Goal: Transaction & Acquisition: Subscribe to service/newsletter

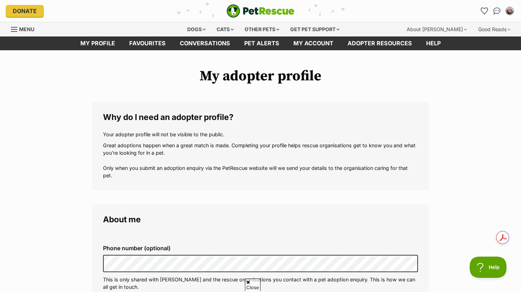
scroll to position [177, 0]
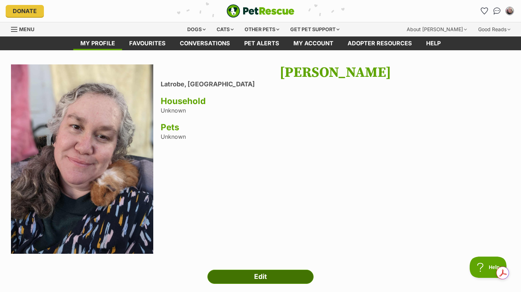
click at [231, 275] on link "Edit" at bounding box center [260, 277] width 106 height 14
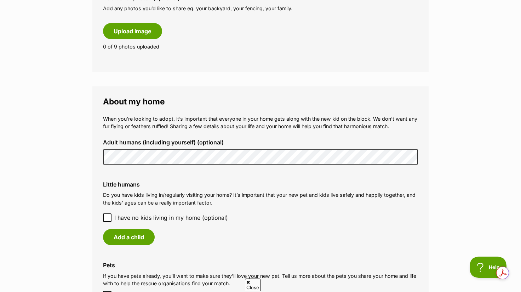
scroll to position [354, 0]
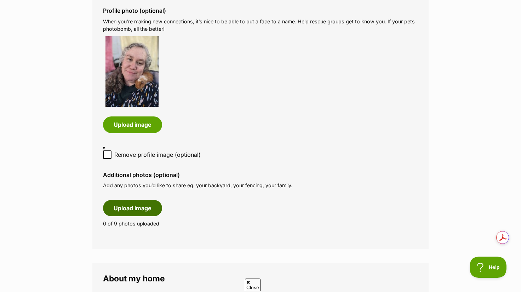
click at [123, 205] on button "Upload image" at bounding box center [132, 208] width 59 height 16
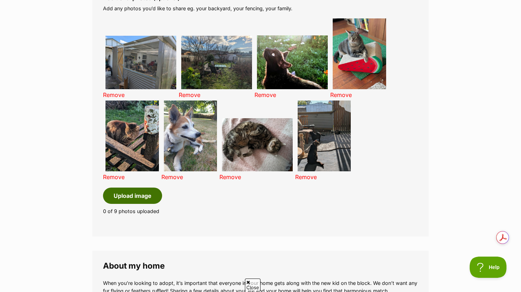
scroll to position [708, 0]
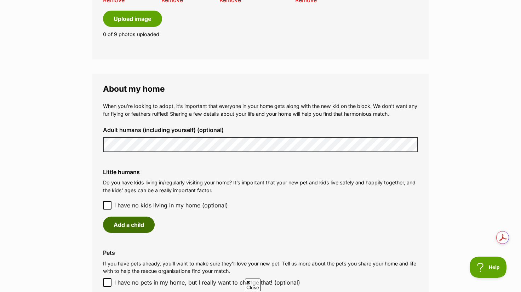
click at [119, 217] on button "Add a child" at bounding box center [129, 225] width 52 height 16
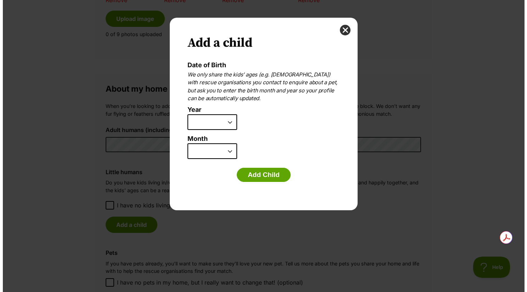
scroll to position [0, 0]
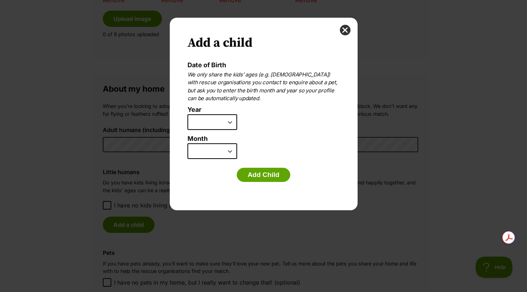
click at [228, 122] on select "2025 2024 2023 2022 2021 2020 2019 2018 2017 2016 2015 2014 2013 2012 2011 2010…" at bounding box center [212, 122] width 50 height 16
select select "2010"
click at [187, 114] on select "2025 2024 2023 2022 2021 2020 2019 2018 2017 2016 2015 2014 2013 2012 2011 2010…" at bounding box center [212, 122] width 50 height 16
click at [261, 177] on button "Add Child" at bounding box center [264, 175] width 54 height 14
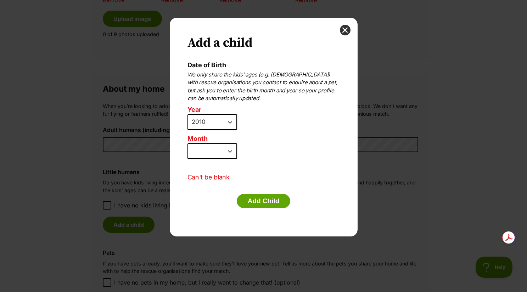
click at [228, 148] on select "January February March April May June July August September October November De…" at bounding box center [212, 151] width 50 height 16
select select "10"
click at [187, 143] on select "January February March April May June July August September October November De…" at bounding box center [212, 151] width 50 height 16
click at [259, 204] on button "Add Child" at bounding box center [264, 201] width 54 height 14
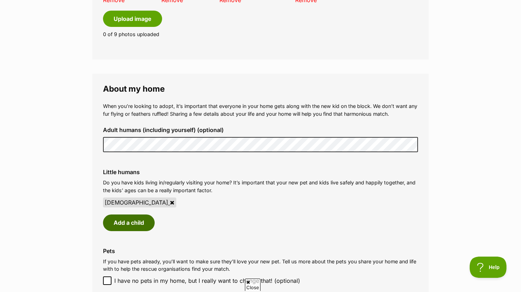
scroll to position [885, 0]
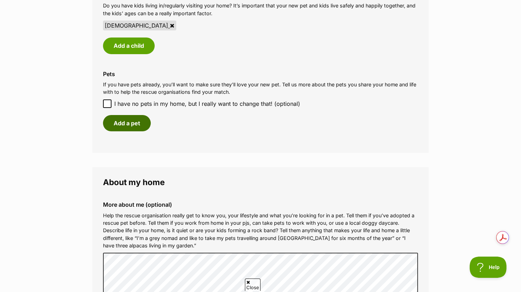
click at [128, 115] on button "Add a pet" at bounding box center [127, 123] width 48 height 16
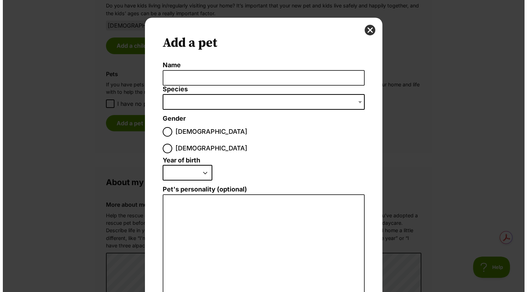
scroll to position [0, 0]
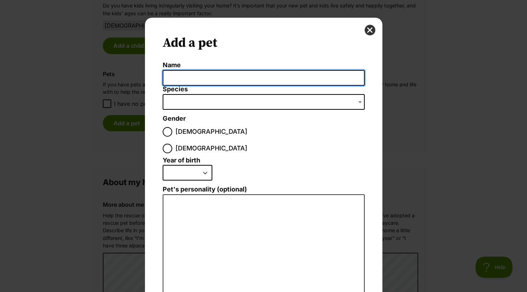
click at [201, 79] on input "Name" at bounding box center [264, 78] width 202 height 16
type input "Glados"
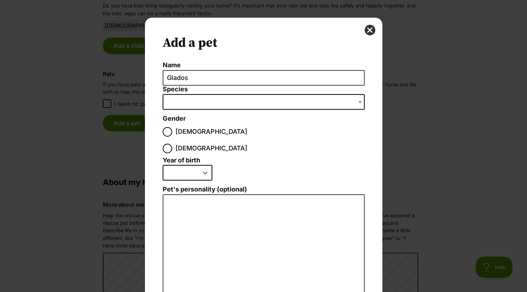
click at [198, 102] on span "Dialog Window - Close (Press escape to close)" at bounding box center [264, 102] width 202 height 16
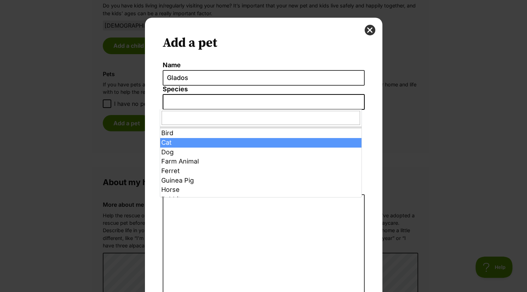
select select "2"
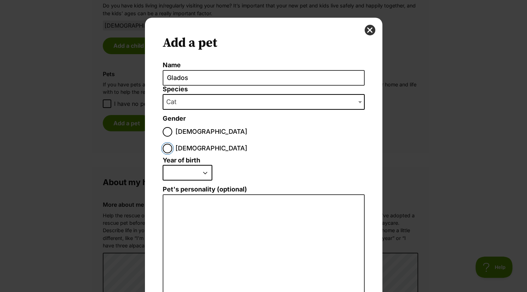
click at [172, 144] on input "Female" at bounding box center [168, 149] width 10 height 10
radio input "true"
click at [201, 165] on select "2025 2024 2023 2022 2021 2020 2019 2018 2017 2016 2015 2014 2013 2012 2011 2010…" at bounding box center [188, 173] width 50 height 16
select select "2009"
click at [163, 165] on select "2025 2024 2023 2022 2021 2020 2019 2018 2017 2016 2015 2014 2013 2012 2011 2010…" at bounding box center [188, 173] width 50 height 16
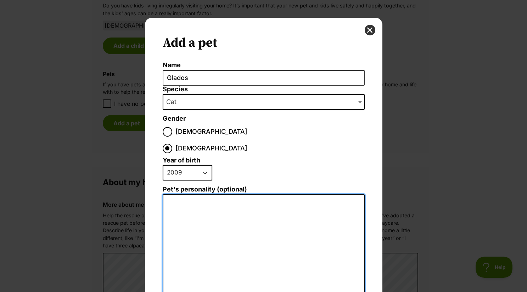
click at [215, 194] on textarea "Pet's personality (optional)" at bounding box center [264, 271] width 202 height 155
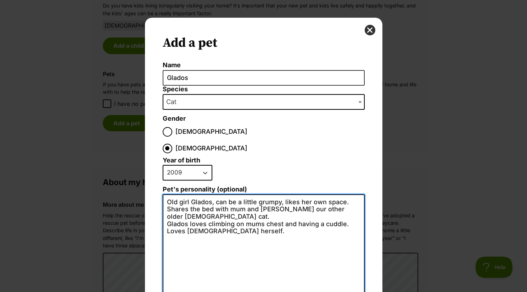
click at [187, 194] on textarea "Old girl Glados, can be a little grumpy, likes her own space. Shares the bed wi…" at bounding box center [264, 271] width 202 height 155
click at [306, 194] on textarea "Old girl Glados, can be a little grumpy, likes her own space. Shares space on m…" at bounding box center [264, 271] width 202 height 155
drag, startPoint x: 318, startPoint y: 193, endPoint x: 249, endPoint y: 193, distance: 68.7
click at [249, 194] on textarea "Old girl Glados, can be a little grumpy, likes her own space. Shares space on m…" at bounding box center [264, 271] width 202 height 155
click at [247, 204] on textarea "Old girl Glados, can be a little grumpy, likes her own space. Shares space on m…" at bounding box center [264, 271] width 202 height 155
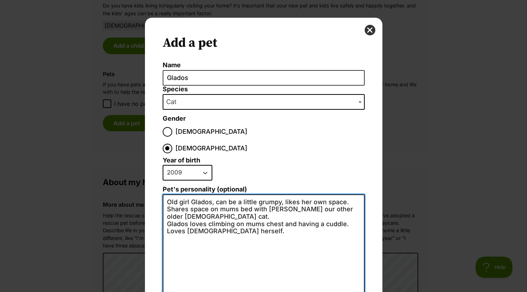
click at [248, 200] on textarea "Old girl Glados, can be a little grumpy, likes her own space. Shares space on m…" at bounding box center [264, 271] width 202 height 155
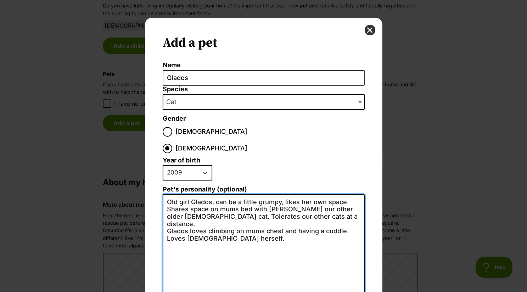
drag, startPoint x: 181, startPoint y: 215, endPoint x: 163, endPoint y: 216, distance: 18.1
click at [163, 216] on textarea "Old girl Glados, can be a little grumpy, likes her own space. Shares space on m…" at bounding box center [264, 271] width 202 height 155
drag, startPoint x: 182, startPoint y: 215, endPoint x: 164, endPoint y: 216, distance: 18.8
click at [164, 216] on textarea "Old girl Glados, can be a little grumpy, likes her own space. Shares space on m…" at bounding box center [264, 271] width 202 height 155
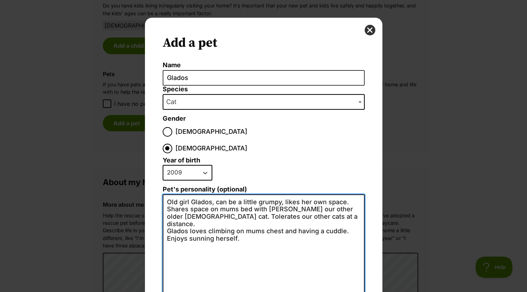
click at [244, 214] on textarea "Old girl Glados, can be a little grumpy, likes her own space. Shares space on m…" at bounding box center [264, 271] width 202 height 155
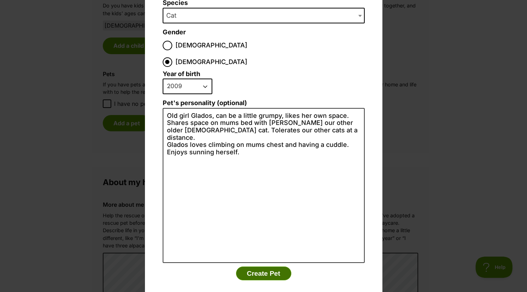
click at [262, 267] on button "Create Pet" at bounding box center [263, 274] width 55 height 14
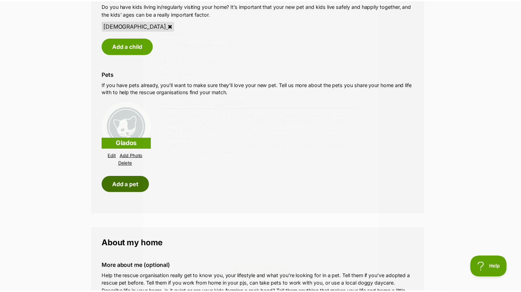
scroll to position [885, 0]
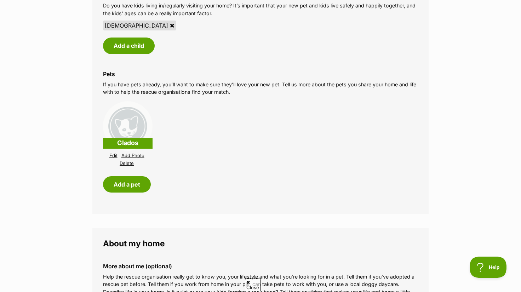
click at [133, 153] on link "Add Photo" at bounding box center [132, 155] width 23 height 5
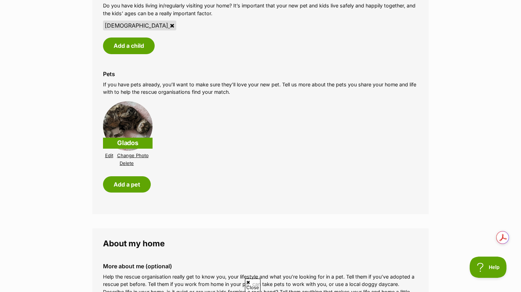
click at [110, 153] on link "Edit" at bounding box center [109, 155] width 8 height 5
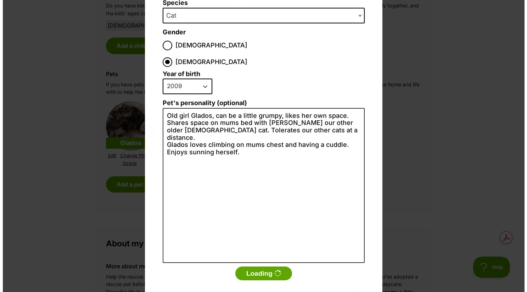
scroll to position [0, 0]
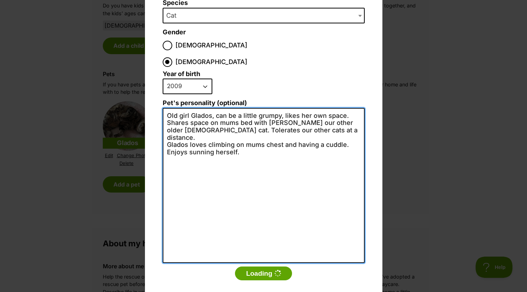
click at [306, 114] on textarea "Old girl Glados, can be a little grumpy, likes her own space. Shares space on m…" at bounding box center [264, 185] width 202 height 155
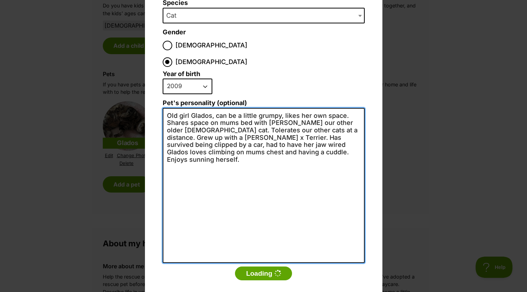
click at [323, 121] on textarea "Old girl Glados, can be a little grumpy, likes her own space. Shares space on m…" at bounding box center [264, 185] width 202 height 155
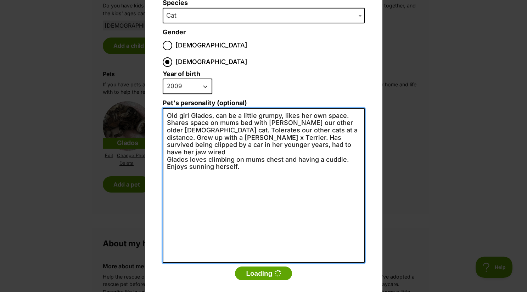
click at [306, 128] on textarea "Old girl Glados, can be a little grumpy, likes her own space. Shares space on m…" at bounding box center [264, 185] width 202 height 155
click at [279, 132] on textarea "Old girl Glados, can be a little grumpy, likes her own space. Shares space on m…" at bounding box center [264, 185] width 202 height 155
click at [297, 128] on textarea "Old girl Glados, can be a little grumpy, likes her own space. Shares space on m…" at bounding box center [264, 185] width 202 height 155
click at [298, 129] on textarea "Old girl Glados, can be a little grumpy, likes her own space. Shares space on m…" at bounding box center [264, 185] width 202 height 155
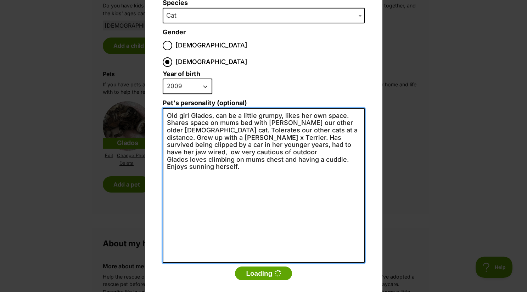
click at [294, 129] on textarea "Old girl Glados, can be a little grumpy, likes her own space. Shares space on m…" at bounding box center [264, 185] width 202 height 155
click at [197, 136] on textarea "Old girl Glados, can be a little grumpy, likes her own space. Shares space on m…" at bounding box center [264, 185] width 202 height 155
click at [252, 153] on textarea "Old girl Glados, can be a little grumpy, likes her own space. Shares space on m…" at bounding box center [264, 185] width 202 height 155
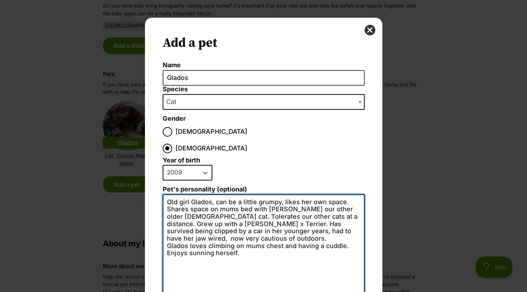
scroll to position [86, 0]
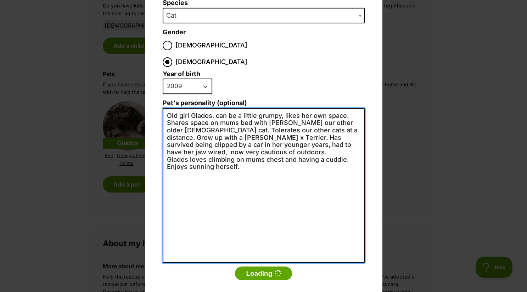
click at [279, 215] on textarea "Old girl Glados, can be a little grumpy, likes her own space. Shares space on m…" at bounding box center [264, 185] width 202 height 155
type textarea "Old girl Glados, can be a little grumpy, likes her own space. Shares space on m…"
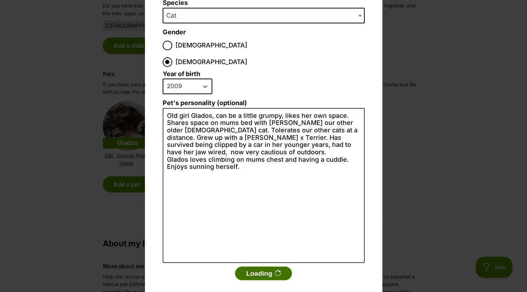
click at [263, 267] on button "Loading" at bounding box center [263, 274] width 57 height 14
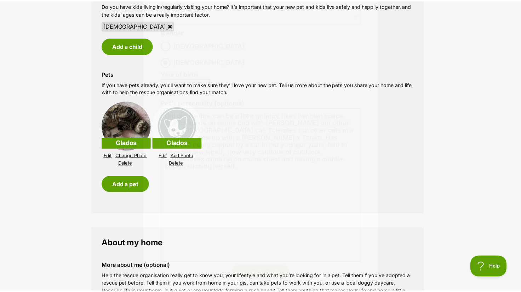
scroll to position [885, 0]
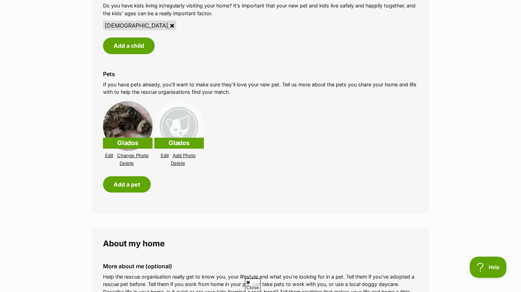
click at [165, 153] on link "Edit" at bounding box center [165, 155] width 8 height 5
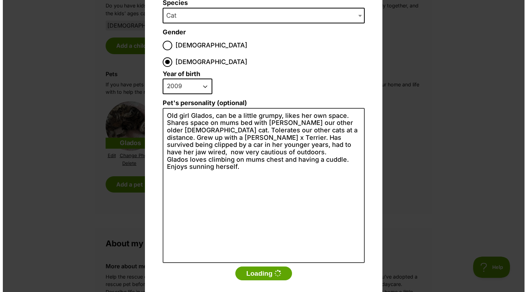
scroll to position [0, 0]
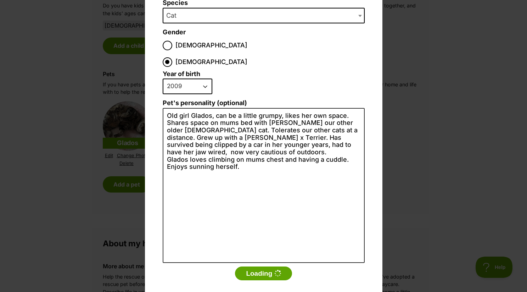
click at [77, 143] on div "Add a pet Name Glados Species Bird Cat Dog Farm Animal Ferret Guinea Pig Horse …" at bounding box center [263, 146] width 527 height 292
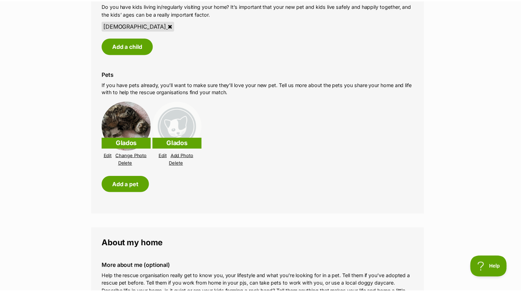
scroll to position [885, 0]
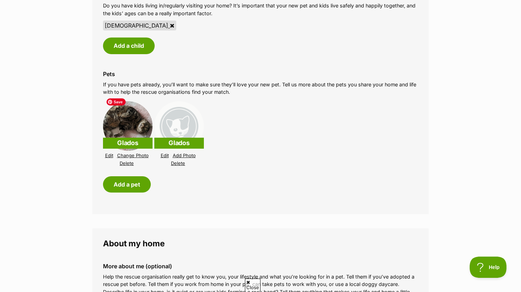
click at [132, 120] on img at bounding box center [128, 126] width 50 height 50
click at [108, 153] on link "Edit" at bounding box center [109, 155] width 8 height 5
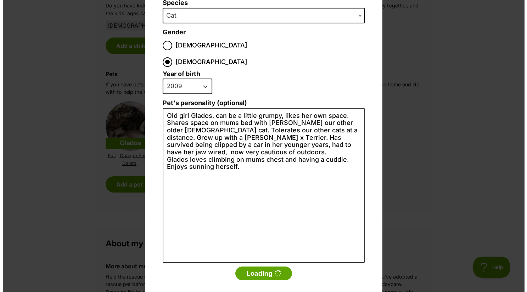
scroll to position [0, 0]
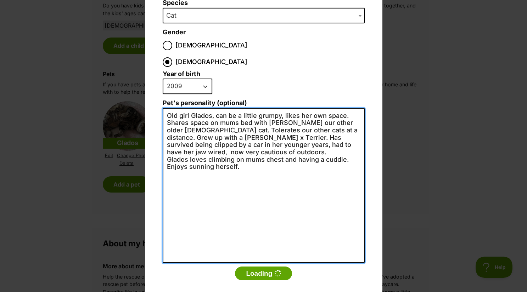
click at [255, 222] on textarea "Old girl Glados, can be a little grumpy, likes her own space. Shares space on m…" at bounding box center [264, 185] width 202 height 155
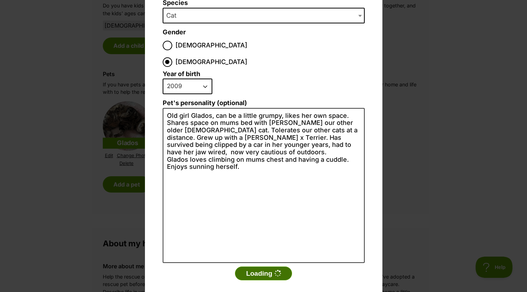
click at [260, 267] on button "Loading" at bounding box center [263, 274] width 57 height 14
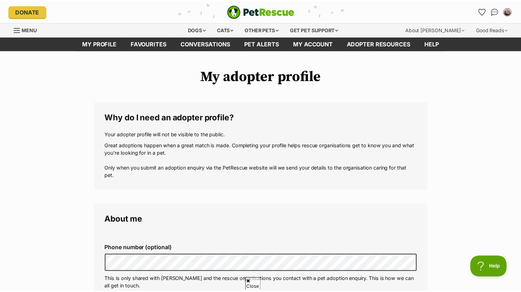
scroll to position [885, 0]
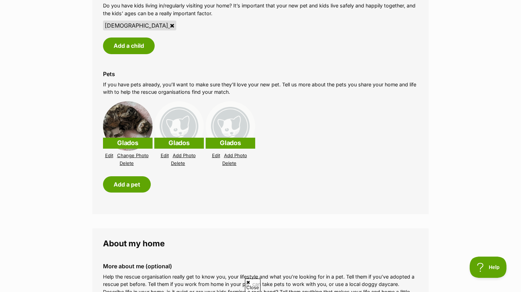
click at [226, 161] on link "Delete" at bounding box center [229, 163] width 14 height 5
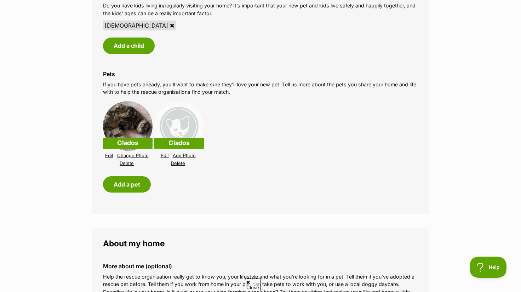
click at [178, 161] on link "Delete" at bounding box center [178, 163] width 14 height 5
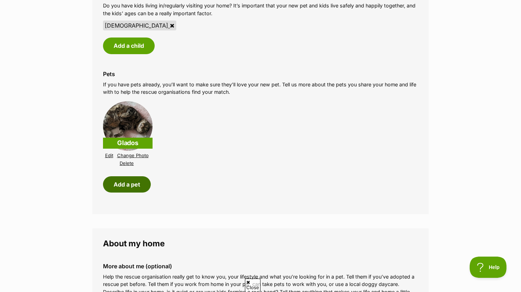
click at [130, 178] on button "Add a pet" at bounding box center [127, 184] width 48 height 16
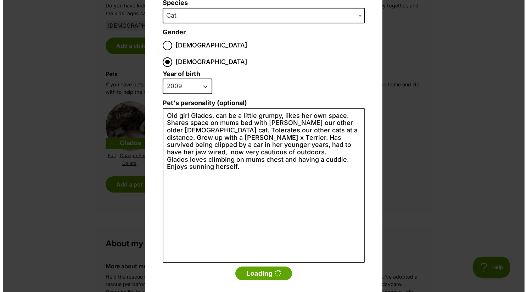
scroll to position [0, 0]
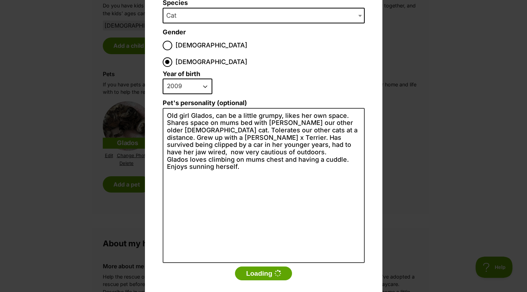
click at [85, 150] on div "Add a pet Name Glados Species Bird Cat Dog Farm Animal Ferret Guinea Pig Horse …" at bounding box center [263, 146] width 527 height 292
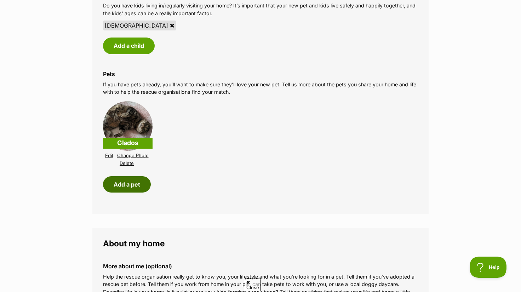
scroll to position [708, 0]
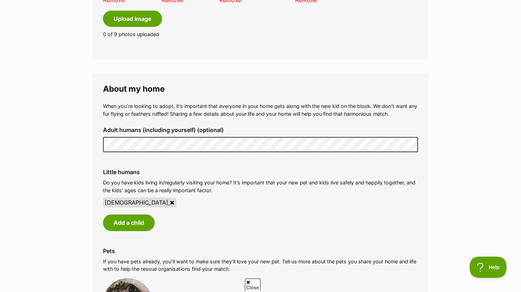
click at [224, 221] on div "Add a child" at bounding box center [260, 223] width 315 height 16
click at [243, 199] on li "14 year old" at bounding box center [260, 203] width 315 height 10
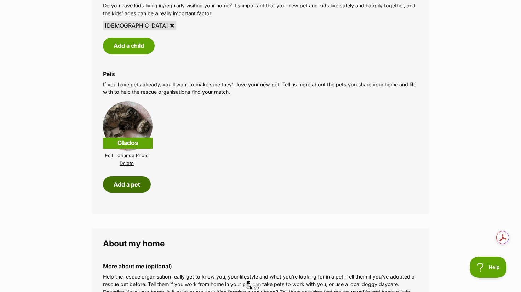
click at [132, 178] on button "Add a pet" at bounding box center [127, 184] width 48 height 16
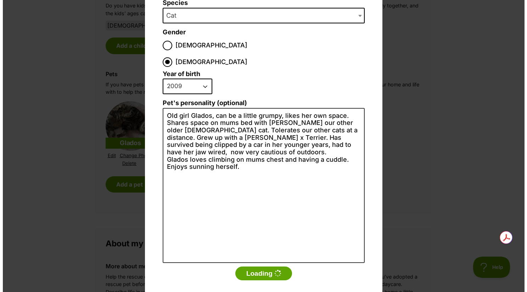
scroll to position [0, 0]
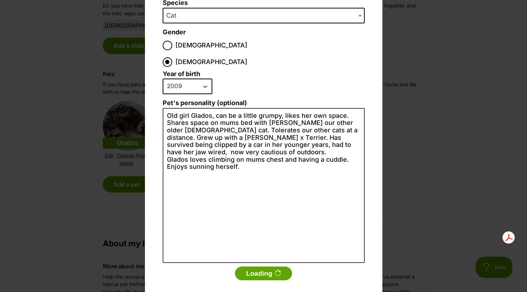
click at [203, 79] on select "2025 2024 2023 2022 2021 2020 2019 2018 2017 2016 2015 2014 2013 2012 2011 2010…" at bounding box center [188, 87] width 50 height 16
select select "2019"
click at [163, 79] on select "2025 2024 2023 2022 2021 2020 2019 2018 2017 2016 2015 2014 2013 2012 2011 2010…" at bounding box center [188, 87] width 50 height 16
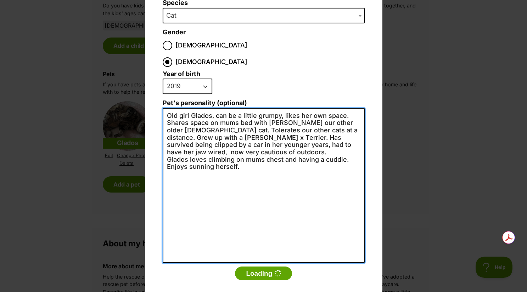
drag, startPoint x: 164, startPoint y: 97, endPoint x: 240, endPoint y: 150, distance: 92.7
click at [240, 150] on textarea "Old girl Glados, can be a little grumpy, likes her own space. Shares space on m…" at bounding box center [264, 185] width 202 height 155
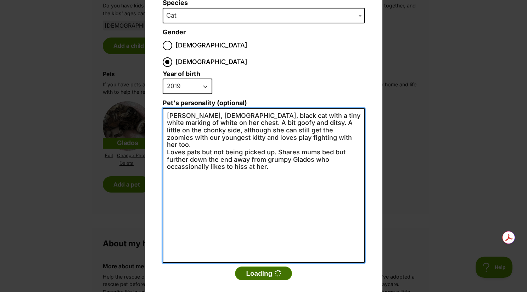
type textarea "Cleo, female, black cat with a tiny white marking of white on her chest. A bit …"
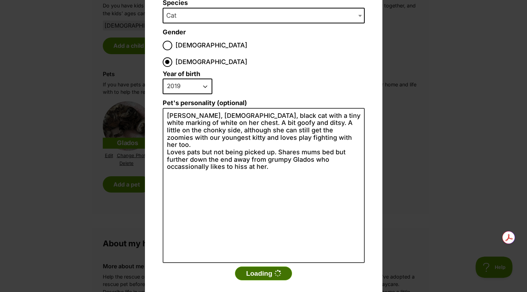
click at [260, 267] on button "Loading" at bounding box center [263, 274] width 57 height 14
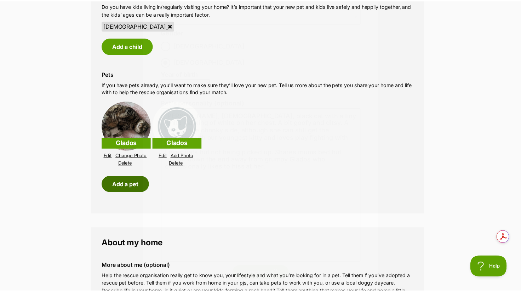
scroll to position [885, 0]
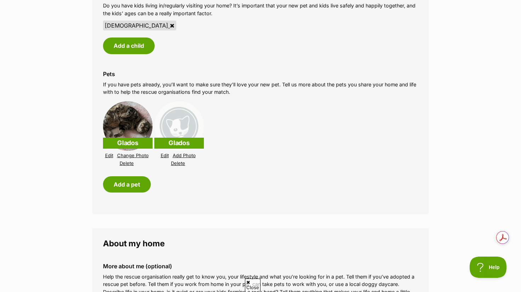
click at [166, 153] on link "Edit" at bounding box center [165, 155] width 8 height 5
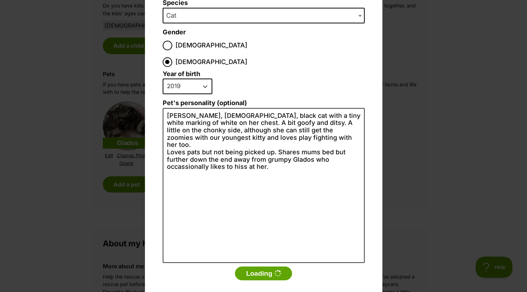
scroll to position [0, 0]
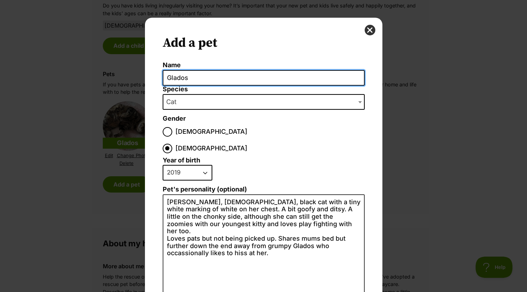
drag, startPoint x: 199, startPoint y: 77, endPoint x: 164, endPoint y: 77, distance: 34.7
click at [164, 77] on input "Glados" at bounding box center [264, 78] width 202 height 16
click at [164, 78] on input "Glados" at bounding box center [264, 78] width 202 height 16
drag, startPoint x: 197, startPoint y: 78, endPoint x: 164, endPoint y: 78, distance: 32.6
click at [164, 78] on input "Glados" at bounding box center [264, 78] width 202 height 16
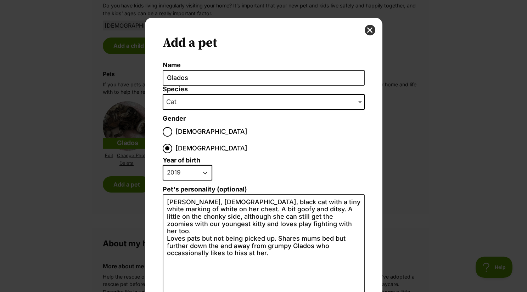
click at [156, 72] on div "Add a pet Name Glados Species Bird Cat Dog Farm Animal Ferret Guinea Pig Horse …" at bounding box center [263, 206] width 237 height 377
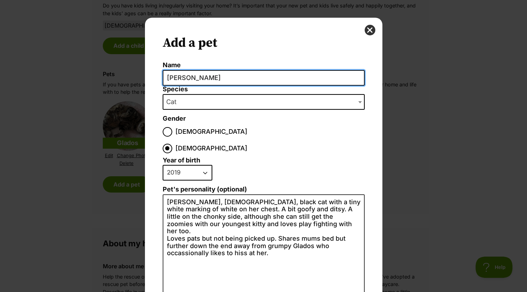
scroll to position [86, 0]
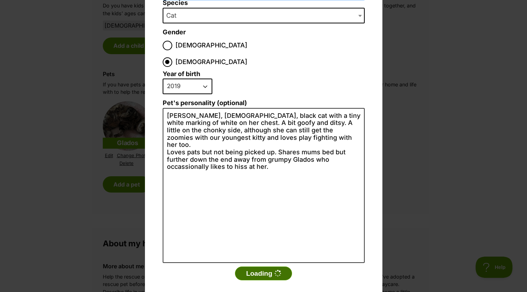
type input "Cleo"
click at [266, 267] on button "Loading" at bounding box center [263, 274] width 57 height 14
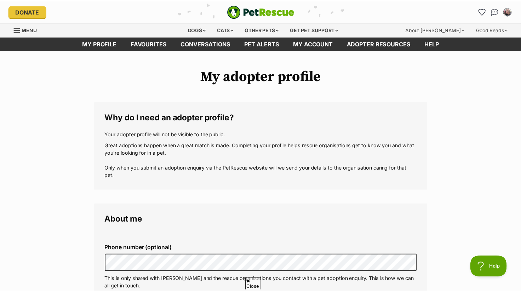
scroll to position [885, 0]
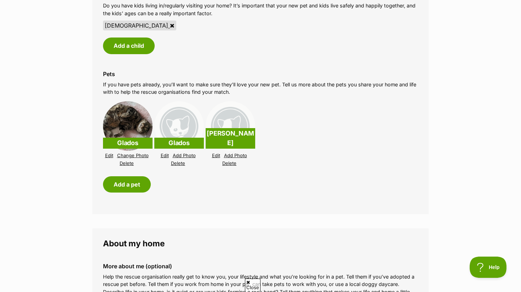
click at [175, 161] on link "Delete" at bounding box center [178, 163] width 14 height 5
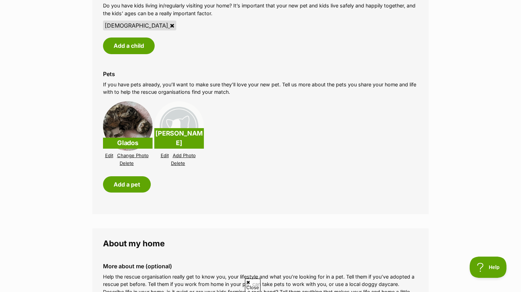
click at [182, 153] on link "Add Photo" at bounding box center [184, 155] width 23 height 5
click at [265, 151] on li "Glados Edit Change Photo Delete Cleo Edit Add Photo Delete" at bounding box center [260, 134] width 315 height 70
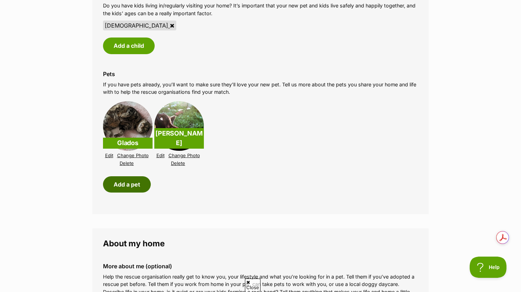
click at [126, 176] on button "Add a pet" at bounding box center [127, 184] width 48 height 16
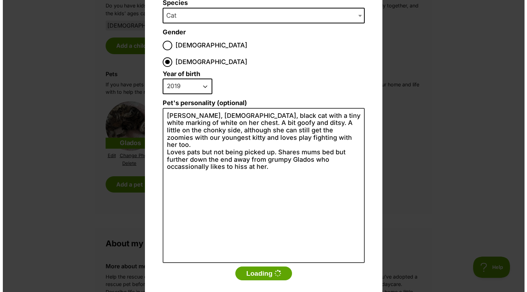
scroll to position [0, 0]
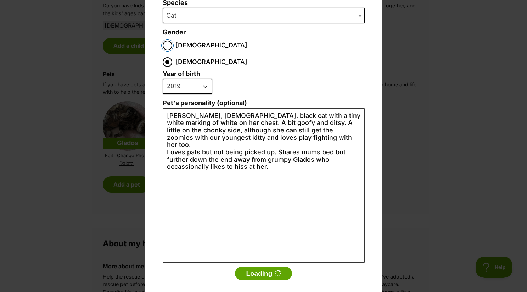
click at [165, 43] on input "Male" at bounding box center [168, 46] width 10 height 10
radio input "true"
click at [201, 79] on select "2025 2024 2023 2022 2021 2020 2019 2018 2017 2016 2015 2014 2013 2012 2011 2010…" at bounding box center [188, 87] width 50 height 16
click at [255, 79] on li "2025 2024 2023 2022 2021 2020 2019 2018 2017 2016 2015 2014 2013 2012 2011 2010…" at bounding box center [262, 89] width 198 height 21
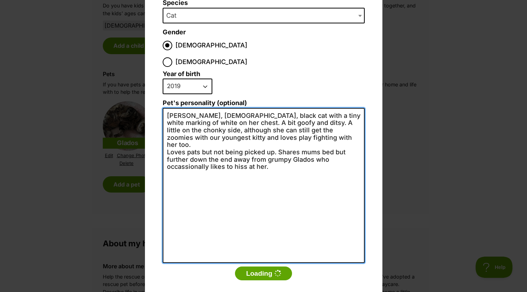
drag, startPoint x: 165, startPoint y: 98, endPoint x: 268, endPoint y: 142, distance: 112.1
click at [268, 142] on textarea "Cleo, female, black cat with a tiny white marking of white on her chest. A bit …" at bounding box center [264, 185] width 202 height 155
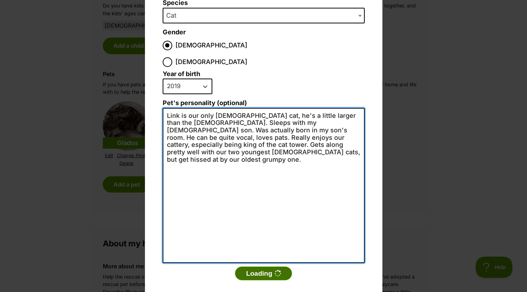
type textarea "Link is our only male cat, he's a little larger than the females. Sleeps with m…"
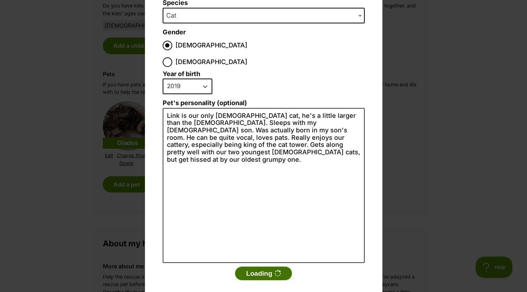
click at [252, 267] on button "Loading" at bounding box center [263, 274] width 57 height 14
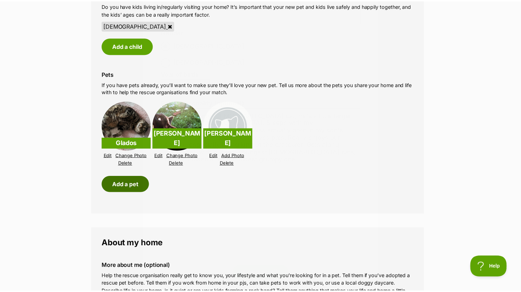
scroll to position [885, 0]
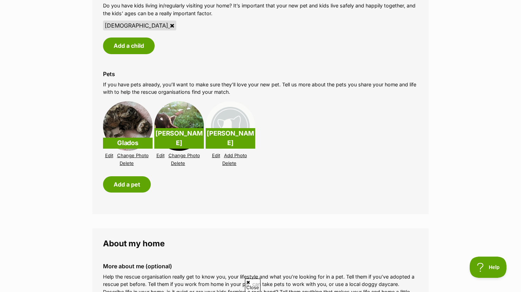
click at [218, 153] on link "Edit" at bounding box center [216, 155] width 8 height 5
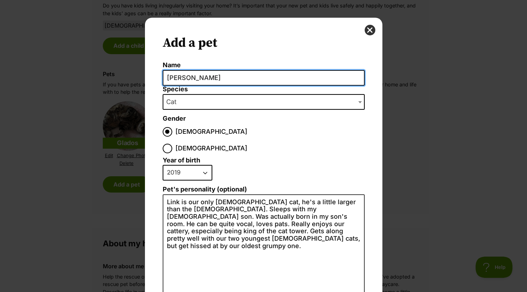
scroll to position [0, 0]
drag, startPoint x: 210, startPoint y: 80, endPoint x: 160, endPoint y: 79, distance: 49.6
click at [163, 79] on input "[PERSON_NAME]" at bounding box center [264, 78] width 202 height 16
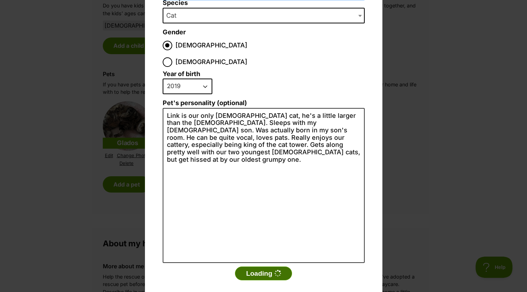
type input "Link"
drag, startPoint x: 255, startPoint y: 255, endPoint x: 252, endPoint y: 237, distance: 18.9
click at [255, 267] on button "Loading" at bounding box center [263, 274] width 57 height 14
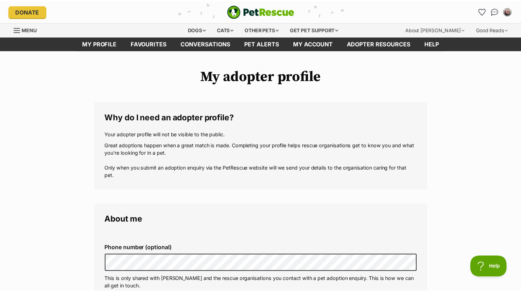
scroll to position [885, 0]
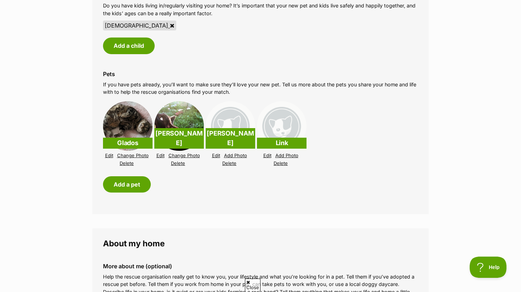
drag, startPoint x: 229, startPoint y: 157, endPoint x: 292, endPoint y: 25, distance: 145.9
click at [229, 161] on link "Delete" at bounding box center [229, 163] width 14 height 5
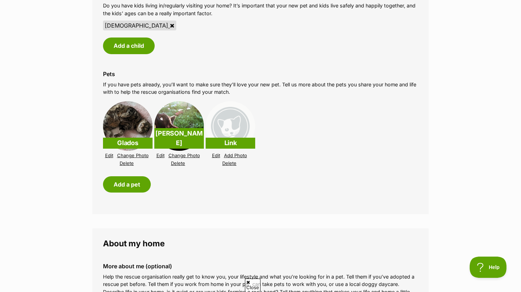
click at [159, 153] on link "Edit" at bounding box center [161, 155] width 8 height 5
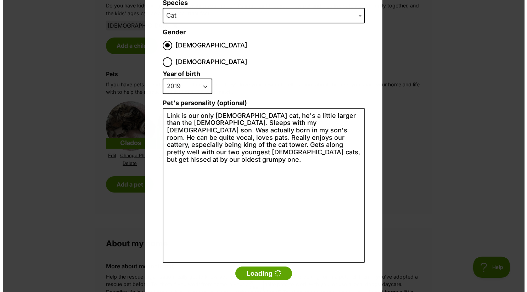
scroll to position [0, 0]
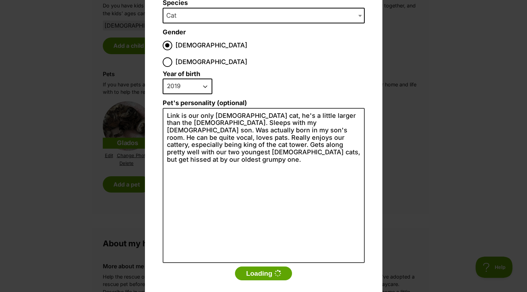
click at [72, 146] on div "Add a pet Name Link Species Bird Cat Dog Farm Animal Ferret Guinea Pig Horse Ra…" at bounding box center [263, 146] width 527 height 292
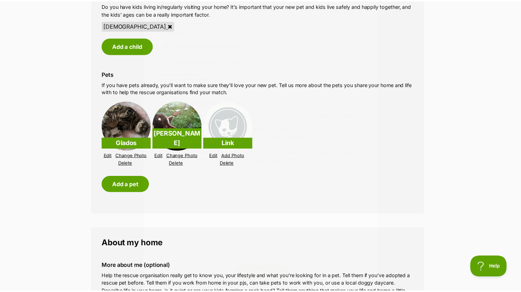
scroll to position [885, 0]
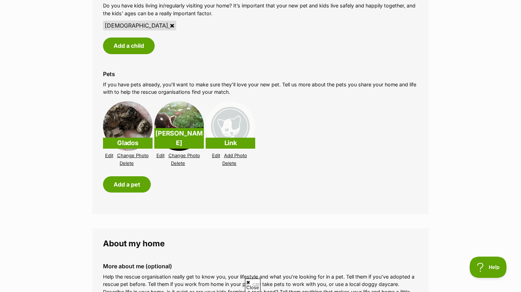
click at [107, 153] on link "Edit" at bounding box center [109, 155] width 8 height 5
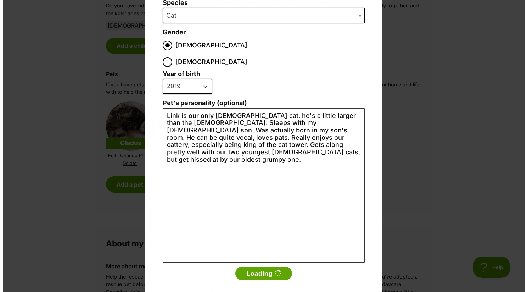
scroll to position [0, 0]
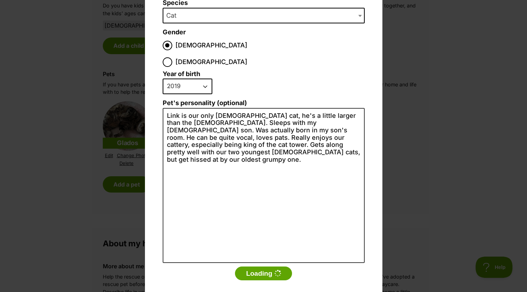
click at [203, 79] on select "2025 2024 2023 2022 2021 2020 2019 2018 2017 2016 2015 2014 2013 2012 2011 2010…" at bounding box center [188, 87] width 50 height 16
select select "2009"
click at [163, 79] on select "2025 2024 2023 2022 2021 2020 2019 2018 2017 2016 2015 2014 2013 2012 2011 2010…" at bounding box center [188, 87] width 50 height 16
click at [45, 141] on div "Add a pet Name Link Species Bird Cat Dog Farm Animal Ferret Guinea Pig Horse Ra…" at bounding box center [263, 146] width 527 height 292
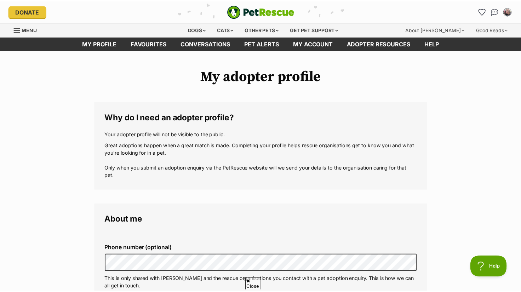
scroll to position [885, 0]
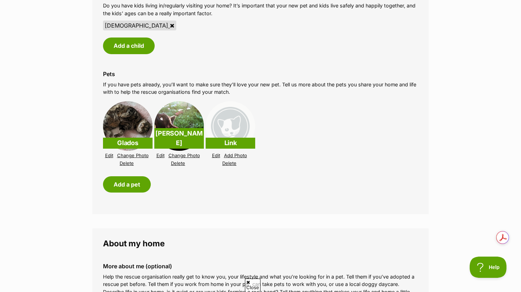
click at [229, 153] on link "Add Photo" at bounding box center [235, 155] width 23 height 5
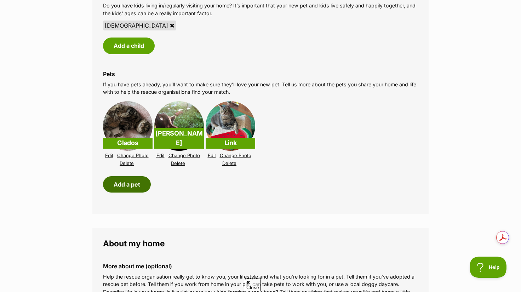
click at [118, 176] on button "Add a pet" at bounding box center [127, 184] width 48 height 16
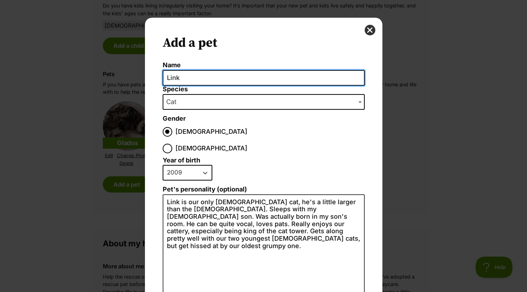
scroll to position [0, 0]
drag, startPoint x: 210, startPoint y: 78, endPoint x: 155, endPoint y: 79, distance: 54.2
click at [155, 79] on div "Add a pet Name Link Species Bird Cat Dog Farm Animal Ferret Guinea Pig Horse Ra…" at bounding box center [263, 206] width 237 height 377
type input "Jilly"
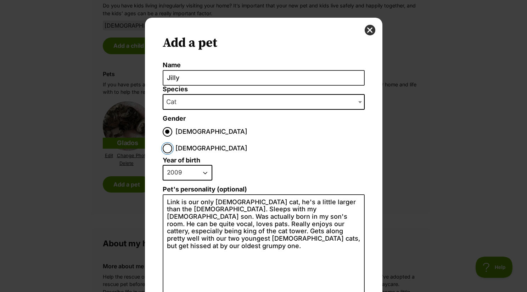
click at [172, 144] on input "Female" at bounding box center [168, 149] width 10 height 10
radio input "true"
click at [201, 165] on select "2025 2024 2023 2022 2021 2020 2019 2018 2017 2016 2015 2014 2013 2012 2011 2010…" at bounding box center [188, 173] width 50 height 16
select select "2024"
click at [163, 165] on select "2025 2024 2023 2022 2021 2020 2019 2018 2017 2016 2015 2014 2013 2012 2011 2010…" at bounding box center [188, 173] width 50 height 16
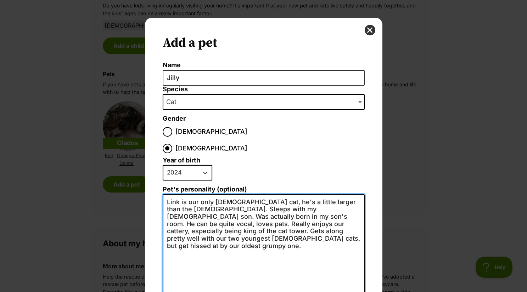
drag, startPoint x: 163, startPoint y: 185, endPoint x: 249, endPoint y: 221, distance: 93.8
click at [249, 221] on textarea "Link is our only male cat, he's a little larger than the females. Sleeps with m…" at bounding box center [264, 271] width 202 height 155
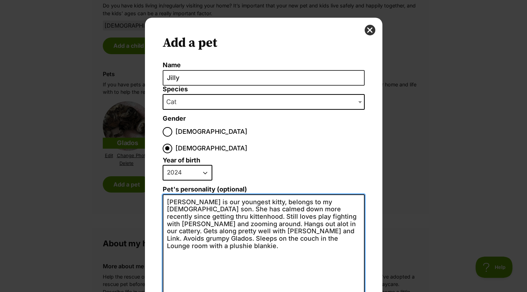
scroll to position [86, 0]
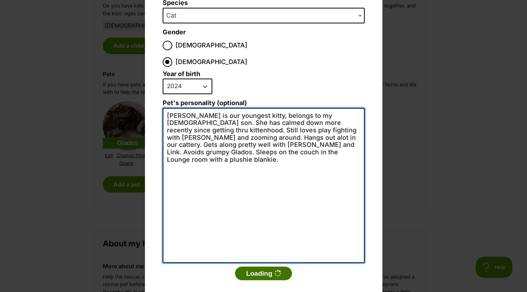
type textarea "Jilly is our youngest kitty, belongs to my 19 yr old son. She has calmed down m…"
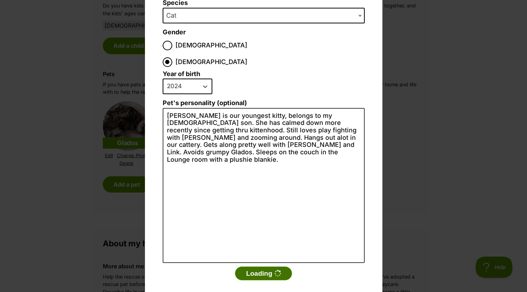
click at [262, 267] on button "Loading" at bounding box center [263, 274] width 57 height 14
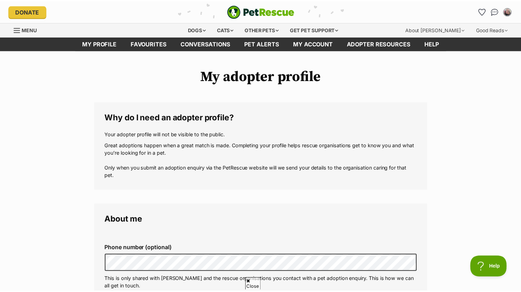
scroll to position [885, 0]
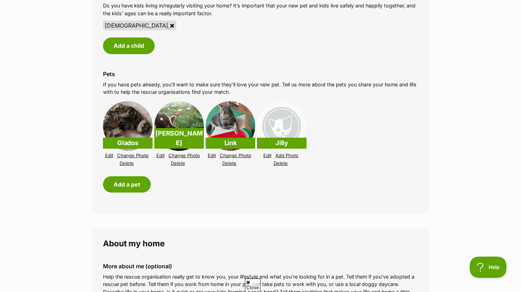
click at [280, 153] on link "Add Photo" at bounding box center [286, 155] width 23 height 5
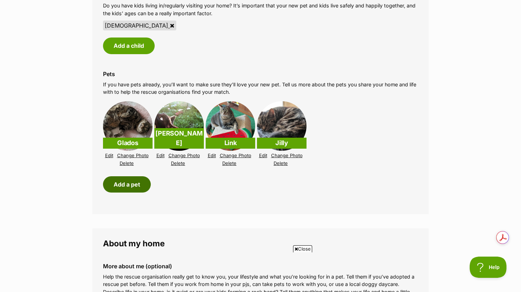
scroll to position [0, 0]
click at [127, 179] on button "Add a pet" at bounding box center [127, 184] width 48 height 16
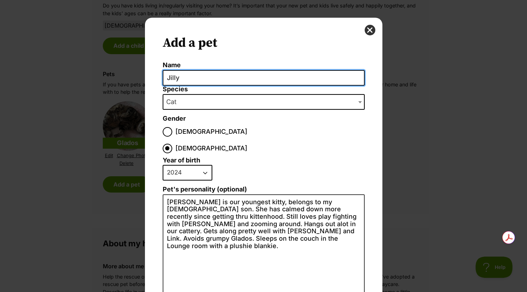
drag, startPoint x: 183, startPoint y: 79, endPoint x: 158, endPoint y: 76, distance: 24.6
click at [158, 76] on div "Add a pet Name Jilly Species Bird Cat Dog Farm Animal Ferret Guinea Pig Horse R…" at bounding box center [263, 206] width 237 height 377
type input "Guineapigs Chanel and"
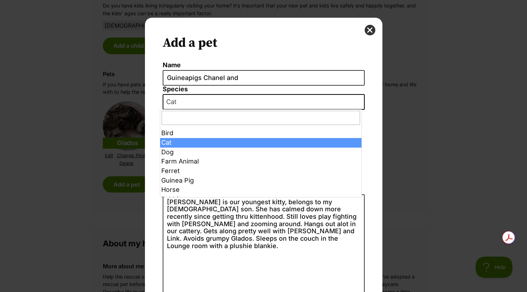
click at [357, 99] on span "Dialog Window - Close (Press escape to close)" at bounding box center [360, 102] width 7 height 16
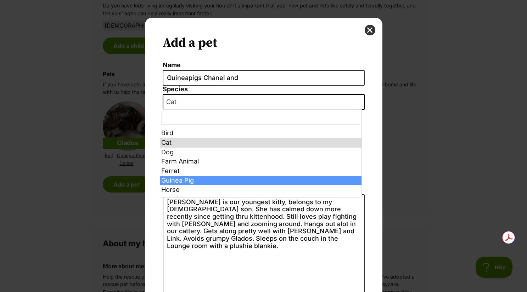
select select "3"
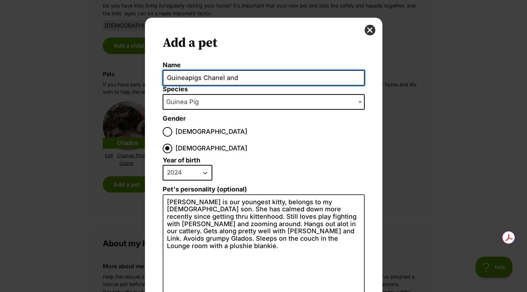
click at [201, 76] on input "Guineapigs Chanel and" at bounding box center [264, 78] width 202 height 16
click at [201, 76] on input "Chanel and" at bounding box center [264, 78] width 202 height 16
type input "Chanel and Velvet"
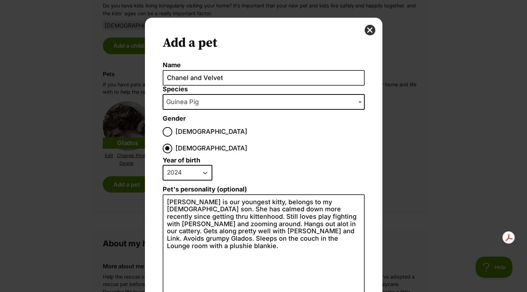
click at [201, 165] on select "2025 2024 2023 2022 2021 2020 2019 2018 2017 2016 2015 2014 2013 2012 2011 2010…" at bounding box center [188, 173] width 50 height 16
click at [163, 165] on select "2025 2024 2023 2022 2021 2020 2019 2018 2017 2016 2015 2014 2013 2012 2011 2010…" at bounding box center [188, 173] width 50 height 16
drag, startPoint x: 164, startPoint y: 185, endPoint x: 252, endPoint y: 222, distance: 95.9
click at [252, 222] on textarea "Jilly is our youngest kitty, belongs to my 19 yr old son. She has calmed down m…" at bounding box center [264, 271] width 202 height 155
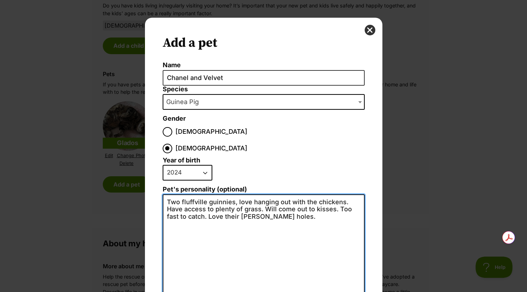
click at [312, 194] on textarea "Two fluffville guinnies, love hanging out with the chickens. Have access to ple…" at bounding box center [264, 271] width 202 height 155
click at [328, 200] on textarea "Two fluffville guinnies, love hanging out with the chickens. Have access to ple…" at bounding box center [264, 271] width 202 height 155
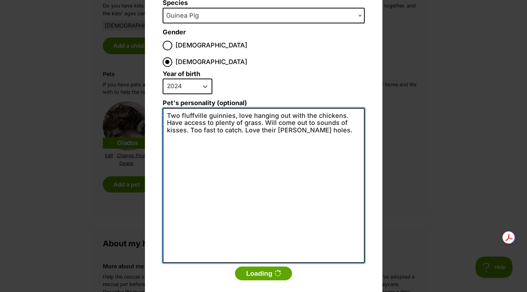
type textarea "Two fluffville guinnies, love hanging out with the chickens. Have access to ple…"
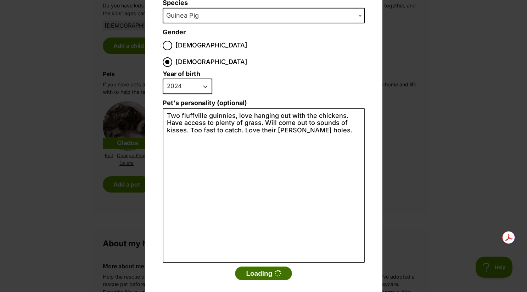
click at [258, 267] on button "Loading" at bounding box center [263, 274] width 57 height 14
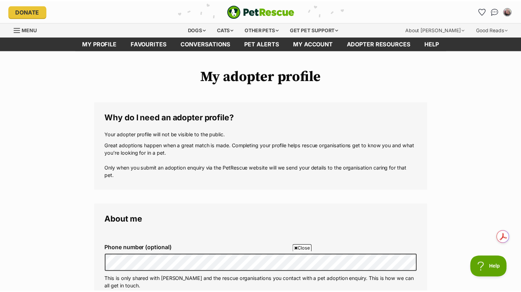
scroll to position [885, 0]
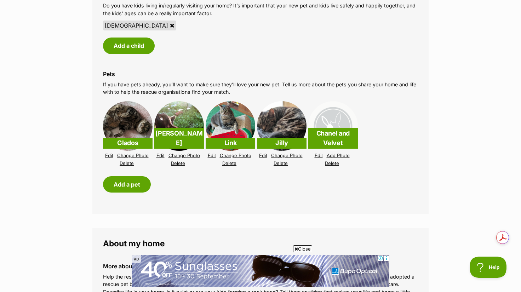
click at [333, 153] on link "Add Photo" at bounding box center [338, 155] width 23 height 5
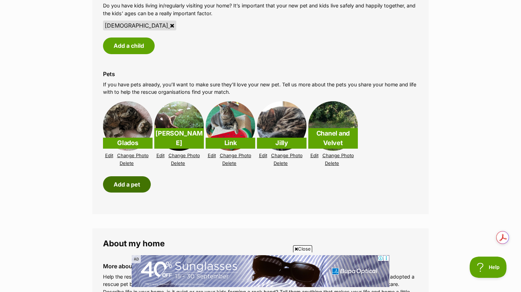
click at [131, 178] on button "Add a pet" at bounding box center [127, 184] width 48 height 16
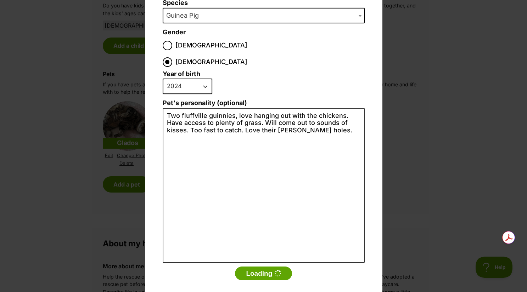
scroll to position [0, 0]
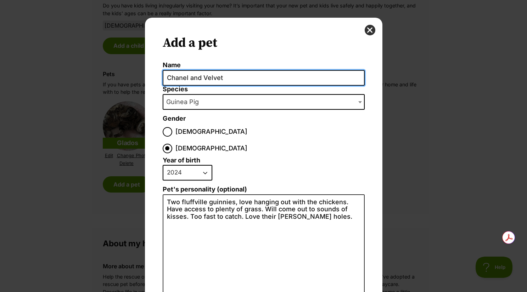
click at [244, 78] on input "Chanel and Velvet" at bounding box center [264, 78] width 202 height 16
drag, startPoint x: 226, startPoint y: 78, endPoint x: 155, endPoint y: 79, distance: 70.5
click at [155, 79] on div "Add a pet Name Chanel and Velvet Species Bird Cat Dog Farm Animal Ferret Guinea…" at bounding box center [263, 206] width 237 height 377
type input "Mums Chickens"
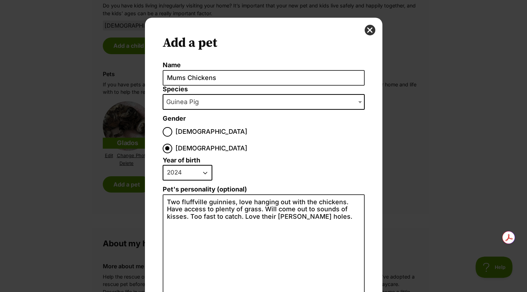
click at [357, 99] on span "Dialog Window - Close (Press escape to close)" at bounding box center [360, 102] width 7 height 16
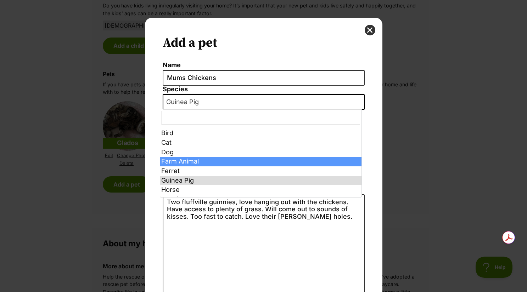
select select "35541"
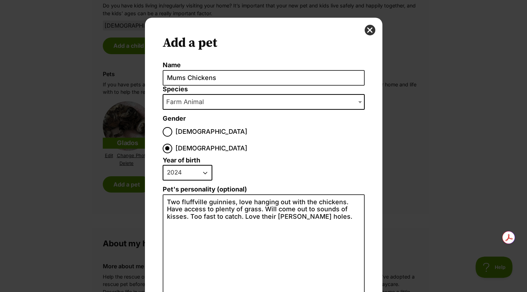
click at [203, 165] on select "2025 2024 2023 2022 2021 2020 2019 2018 2017 2016 2015 2014 2013 2012 2011 2010…" at bounding box center [188, 173] width 50 height 16
select select "2023"
click at [163, 165] on select "2025 2024 2023 2022 2021 2020 2019 2018 2017 2016 2015 2014 2013 2012 2011 2010…" at bounding box center [188, 173] width 50 height 16
drag, startPoint x: 312, startPoint y: 202, endPoint x: 162, endPoint y: 184, distance: 150.8
click at [163, 194] on textarea "Two fluffville guinnies, love hanging out with the chickens. Have access to ple…" at bounding box center [264, 271] width 202 height 155
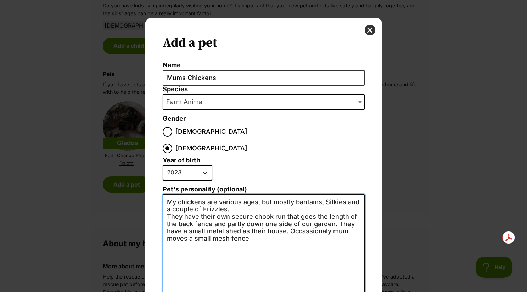
click at [322, 215] on textarea "My chickens are various ages, but mostly bantams, Silkies and a couple of Frizz…" at bounding box center [264, 271] width 202 height 155
click at [305, 220] on textarea "My chickens are various ages, but mostly bantams, Silkies and a couple of Frizz…" at bounding box center [264, 271] width 202 height 155
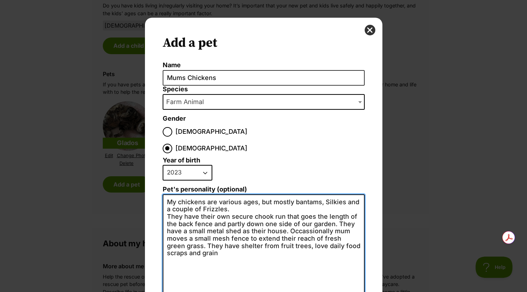
click at [165, 199] on textarea "My chickens are various ages, but mostly bantams, Silkies and a couple of Frizz…" at bounding box center [264, 271] width 202 height 155
click at [334, 214] on textarea "My chickens are various ages, but mostly bantams, Silkies and a couple of Frizz…" at bounding box center [264, 271] width 202 height 155
drag, startPoint x: 328, startPoint y: 215, endPoint x: 286, endPoint y: 217, distance: 42.2
click at [286, 217] on textarea "My chickens are various ages, but mostly bantams, Silkies and a couple of Frizz…" at bounding box center [264, 271] width 202 height 155
click at [289, 215] on textarea "My chickens are various ages, but mostly bantams, Silkies and a couple of Frizz…" at bounding box center [264, 271] width 202 height 155
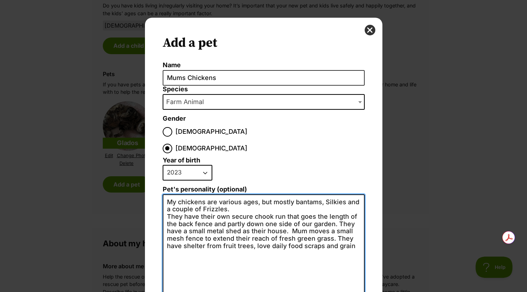
click at [353, 229] on textarea "My chickens are various ages, but mostly bantams, Silkies and a couple of Frizz…" at bounding box center [264, 271] width 202 height 155
drag, startPoint x: 178, startPoint y: 185, endPoint x: 165, endPoint y: 186, distance: 13.1
click at [165, 194] on textarea "My chickens are various ages, but mostly bantams, Silkies and a couple of Frizz…" at bounding box center [264, 271] width 202 height 155
click at [218, 194] on textarea "Chickens are various ages, but mostly bantams, Silkies and a couple of Frizzles…" at bounding box center [264, 271] width 202 height 155
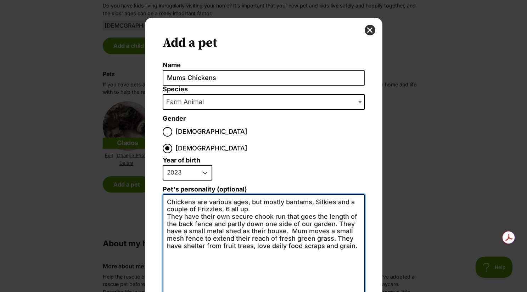
click at [226, 194] on textarea "Chickens are various ages, but mostly bantams, Silkies and a couple of Frizzles…" at bounding box center [264, 271] width 202 height 155
click at [284, 194] on textarea "Chickens are various ages, but mostly bantams, Silkies and a couple of Frizzles…" at bounding box center [264, 271] width 202 height 155
click at [353, 231] on textarea "Chickens are various ages, but mostly Bantams, Silkies and a couple of Frizzles…" at bounding box center [264, 271] width 202 height 155
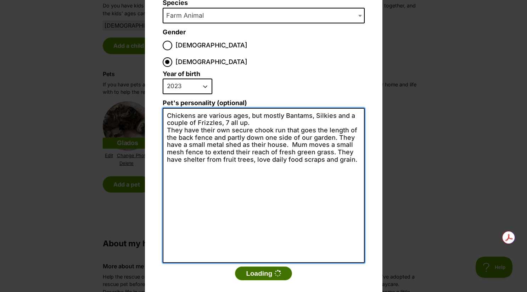
type textarea "Chickens are various ages, but mostly Bantams, Silkies and a couple of Frizzles…"
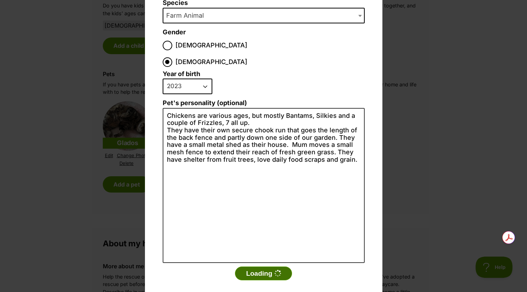
click at [262, 267] on button "Loading" at bounding box center [263, 274] width 57 height 14
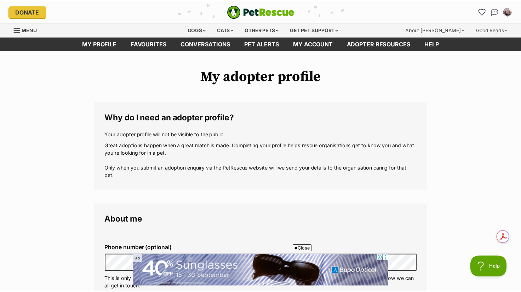
scroll to position [885, 0]
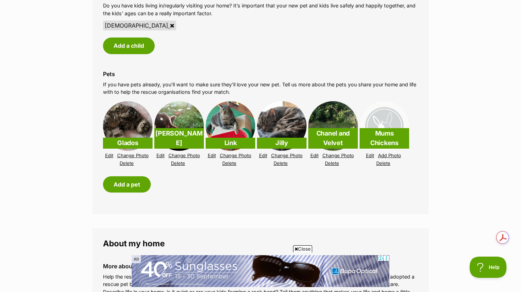
click at [383, 153] on link "Add Photo" at bounding box center [389, 155] width 23 height 5
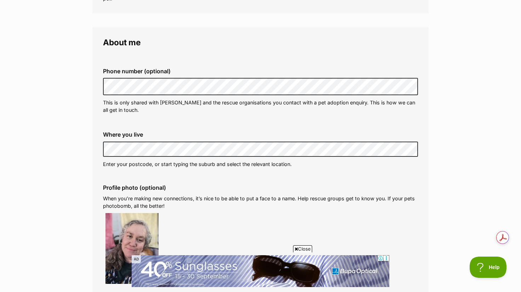
scroll to position [354, 0]
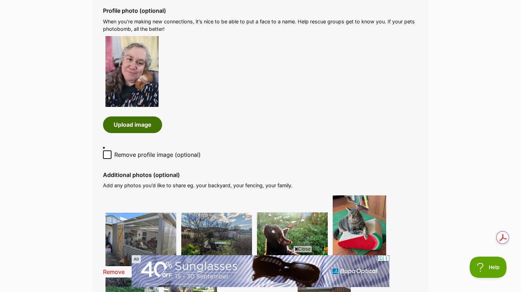
click at [147, 125] on button "Upload image" at bounding box center [132, 124] width 59 height 16
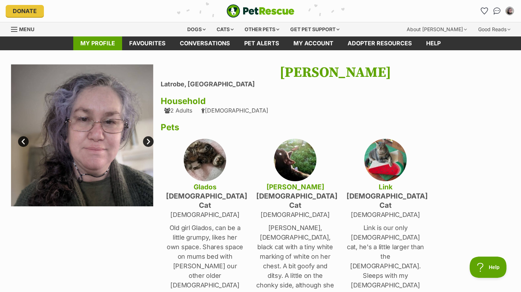
click at [106, 44] on link "My profile" at bounding box center [97, 43] width 49 height 14
click at [369, 74] on h1 "Michelle Smith" at bounding box center [335, 72] width 349 height 16
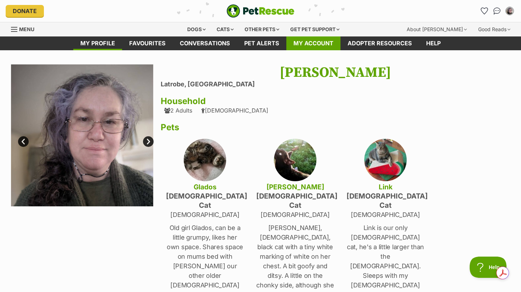
click at [314, 43] on link "My account" at bounding box center [313, 43] width 54 height 14
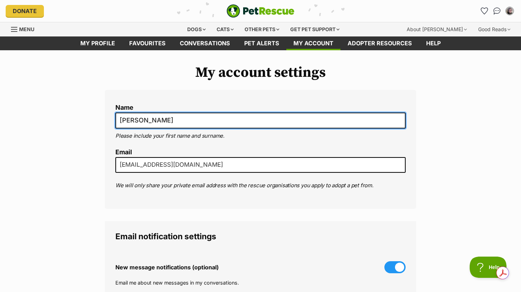
click at [166, 120] on input "[PERSON_NAME]" at bounding box center [260, 121] width 290 height 16
click at [166, 120] on input "Michelle Smi" at bounding box center [260, 121] width 290 height 16
click at [166, 120] on input "Michelle" at bounding box center [260, 121] width 290 height 16
type input "[PERSON_NAME]"
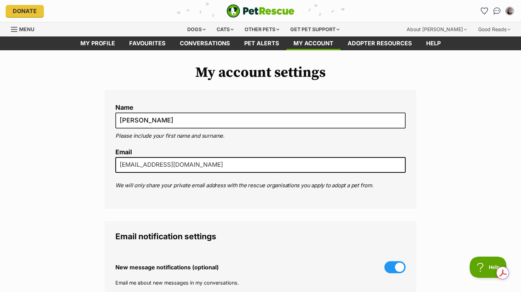
click at [260, 145] on ol "Name Michelle Miller Please include your first name and surname. Email michelle…" at bounding box center [260, 146] width 290 height 85
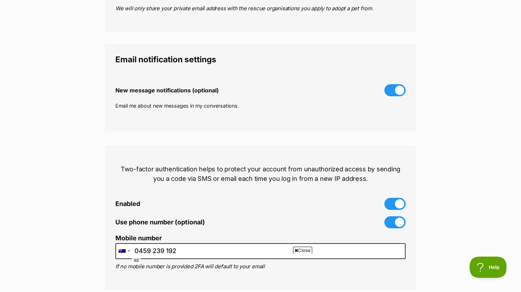
scroll to position [354, 0]
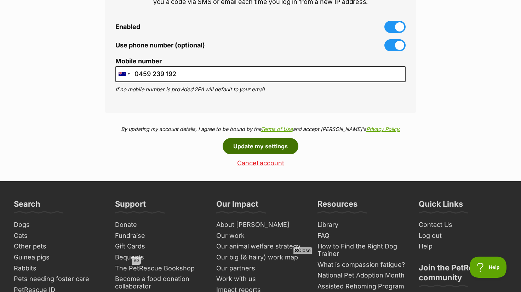
click at [260, 147] on button "Update my settings" at bounding box center [261, 146] width 76 height 16
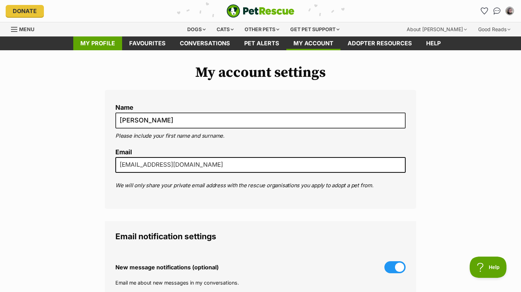
click at [103, 42] on link "My profile" at bounding box center [97, 43] width 49 height 14
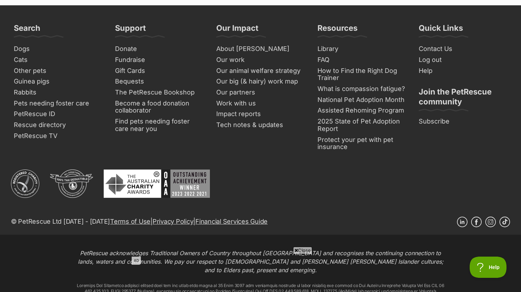
scroll to position [531, 0]
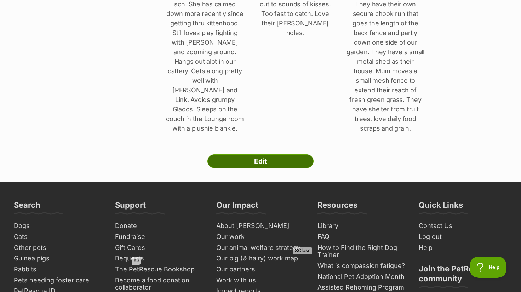
click at [297, 154] on link "Edit" at bounding box center [260, 161] width 106 height 14
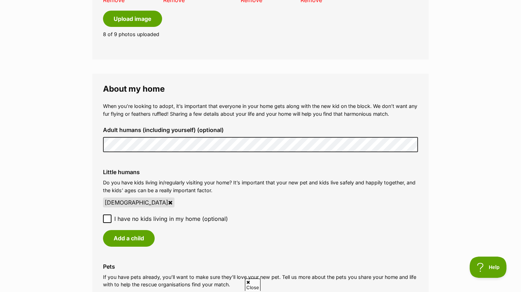
scroll to position [885, 0]
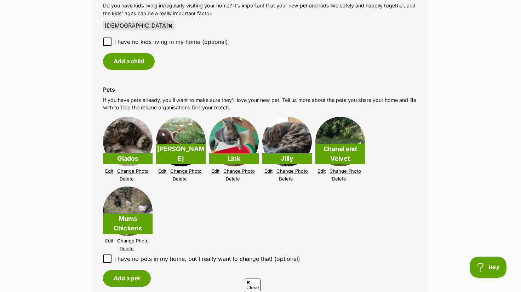
click at [160, 169] on link "Edit" at bounding box center [162, 171] width 8 height 5
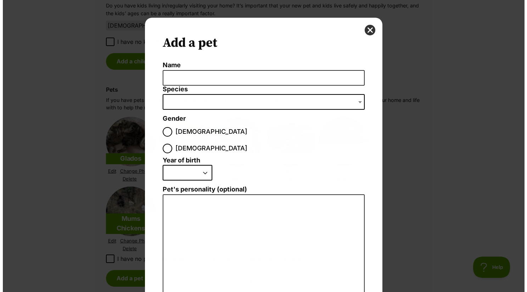
scroll to position [0, 0]
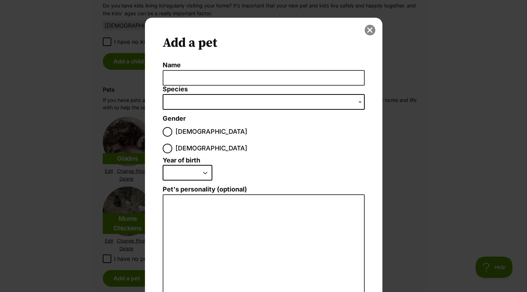
click at [368, 28] on button "close" at bounding box center [369, 30] width 11 height 11
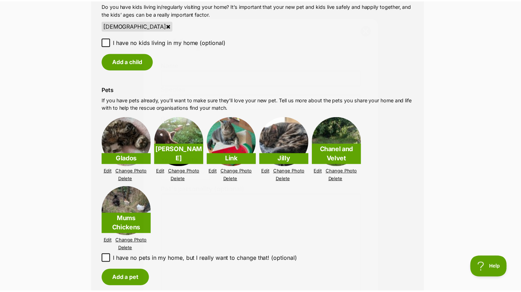
scroll to position [885, 0]
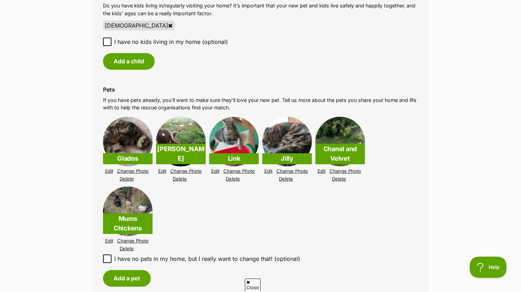
click at [161, 169] on link "Edit" at bounding box center [162, 171] width 8 height 5
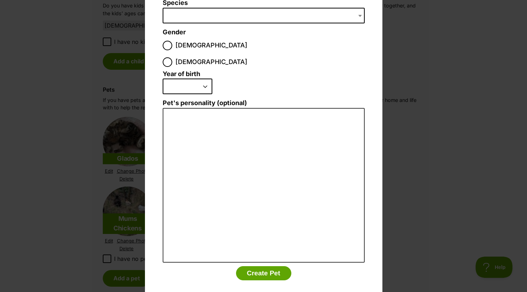
scroll to position [0, 0]
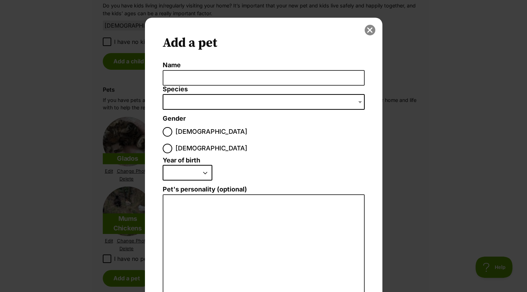
click at [367, 28] on button "close" at bounding box center [369, 30] width 11 height 11
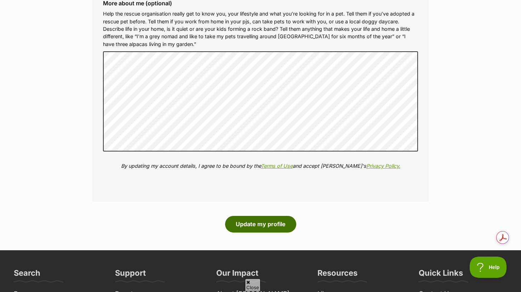
click at [276, 218] on button "Update my profile" at bounding box center [260, 224] width 71 height 16
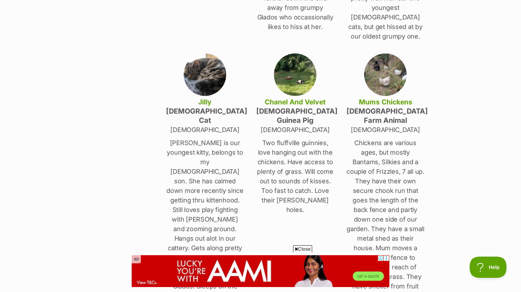
scroll to position [531, 0]
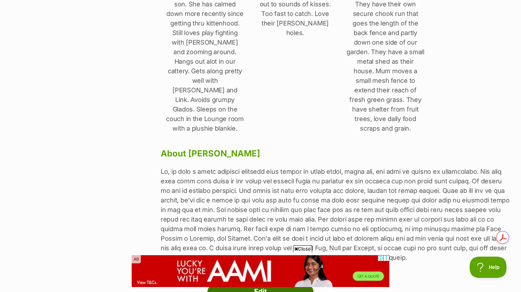
click at [269, 285] on link "Edit" at bounding box center [260, 292] width 106 height 14
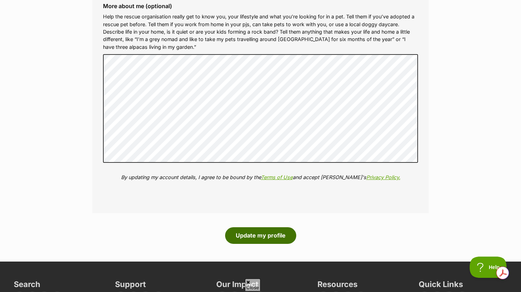
click at [272, 228] on button "Update my profile" at bounding box center [260, 235] width 71 height 16
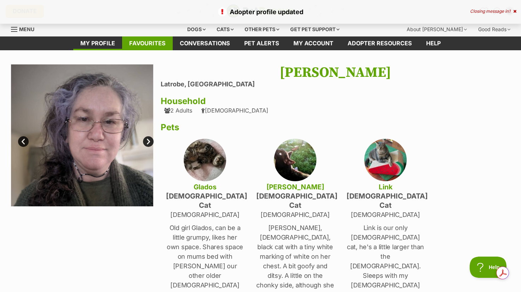
click at [152, 40] on link "Favourites" at bounding box center [147, 43] width 51 height 14
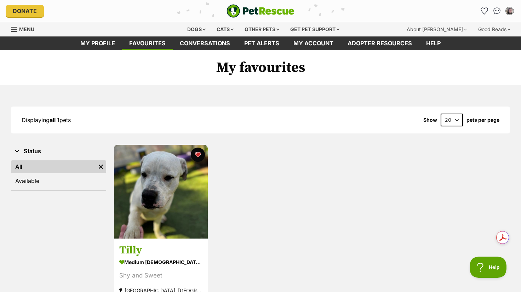
click at [32, 28] on span "Menu" at bounding box center [26, 29] width 15 height 6
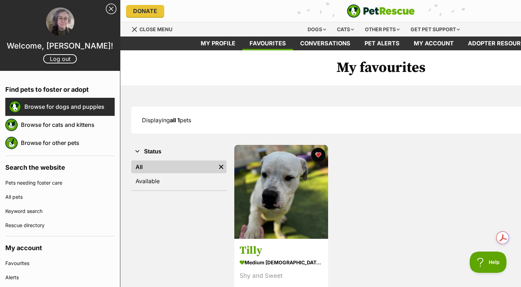
click at [33, 109] on link "Browse for dogs and puppies" at bounding box center [69, 106] width 90 height 15
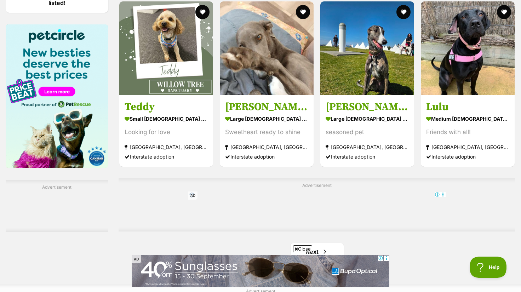
scroll to position [1239, 0]
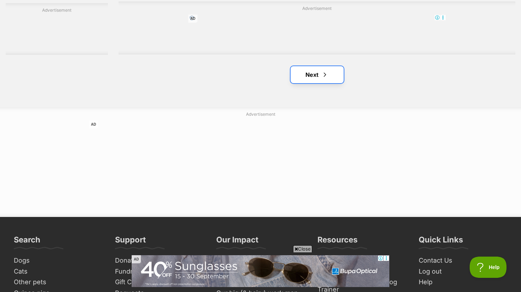
click at [322, 73] on span "Next page" at bounding box center [325, 74] width 7 height 8
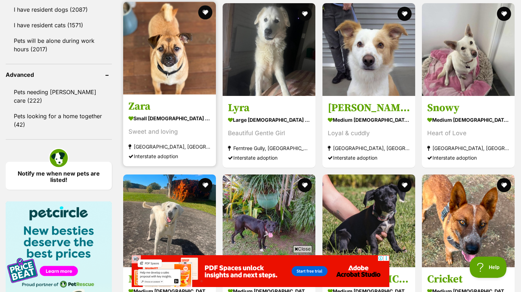
scroll to position [1062, 0]
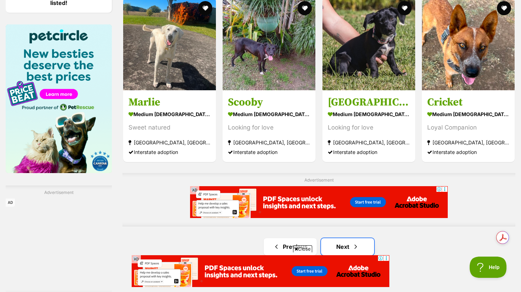
click at [345, 244] on link "Next" at bounding box center [347, 246] width 53 height 17
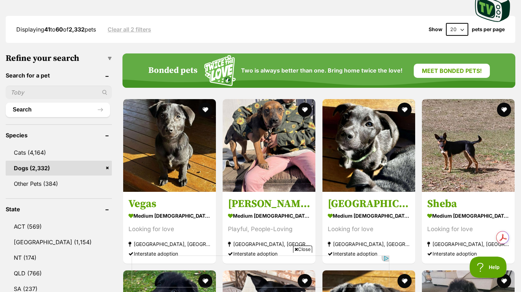
scroll to position [354, 0]
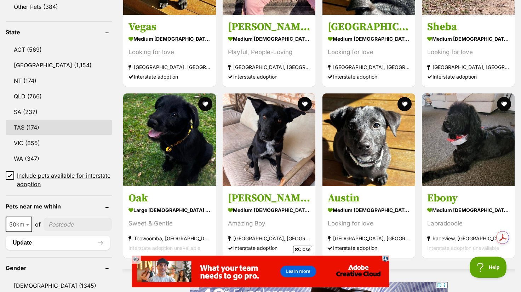
click at [29, 125] on link "TAS (174)" at bounding box center [59, 127] width 106 height 15
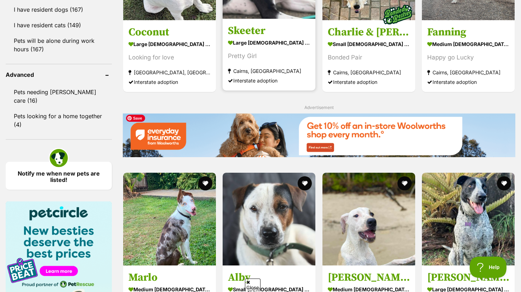
scroll to position [1062, 0]
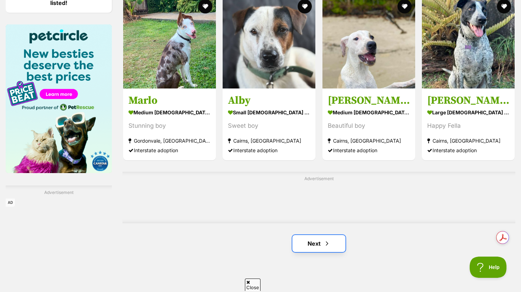
click at [310, 240] on link "Next" at bounding box center [318, 243] width 53 height 17
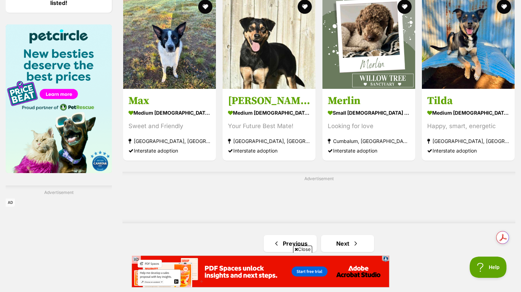
scroll to position [1239, 0]
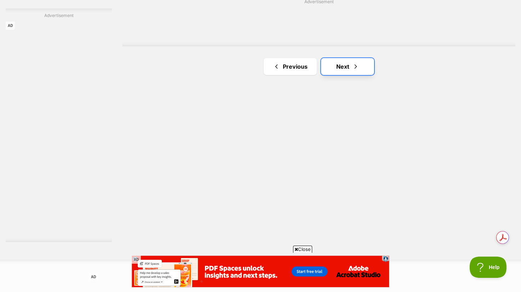
click at [340, 61] on link "Next" at bounding box center [347, 66] width 53 height 17
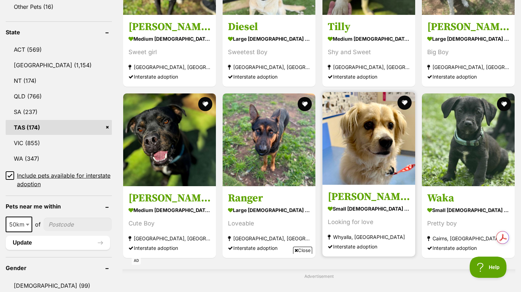
click at [366, 193] on h3 "Otto" at bounding box center [369, 196] width 82 height 13
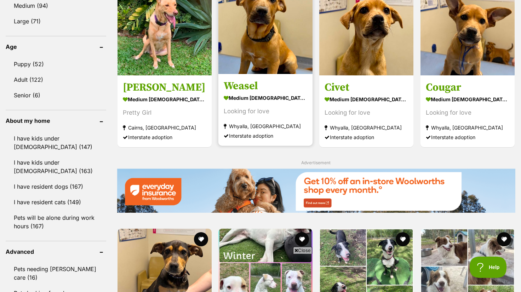
scroll to position [531, 0]
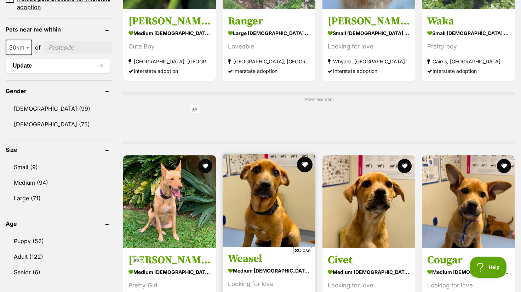
click at [305, 161] on button "favourite" at bounding box center [305, 165] width 16 height 16
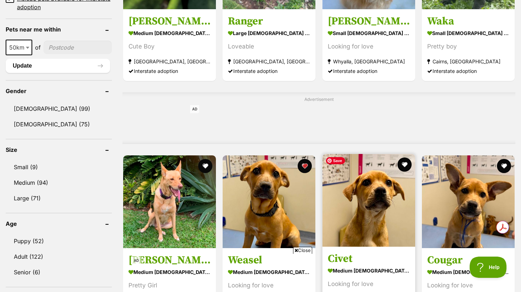
click at [359, 198] on img at bounding box center [369, 200] width 93 height 93
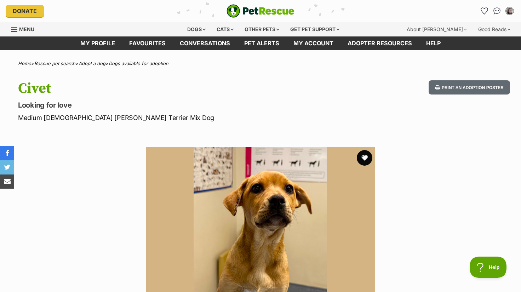
click at [366, 157] on button "favourite" at bounding box center [365, 158] width 16 height 16
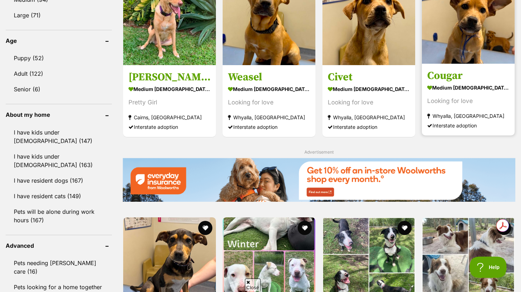
click at [452, 76] on h3 "Cougar" at bounding box center [468, 75] width 82 height 13
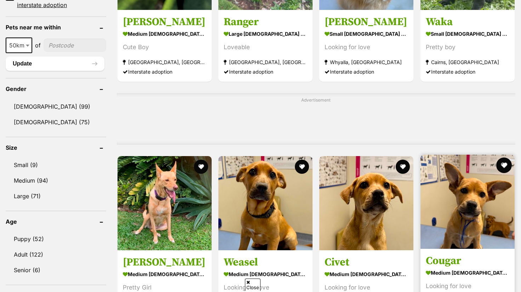
click at [506, 160] on button "favourite" at bounding box center [504, 166] width 16 height 16
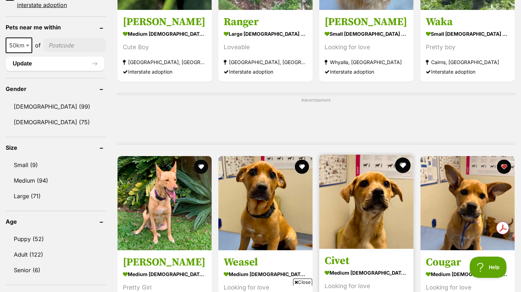
click at [402, 162] on button "favourite" at bounding box center [404, 166] width 16 height 16
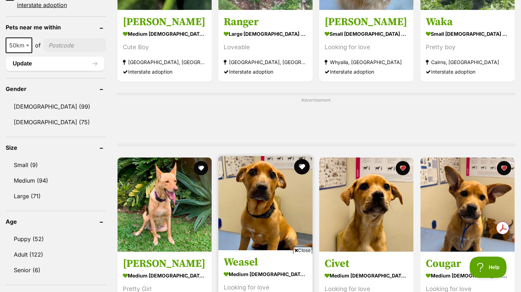
click at [304, 163] on button "favourite" at bounding box center [302, 167] width 16 height 16
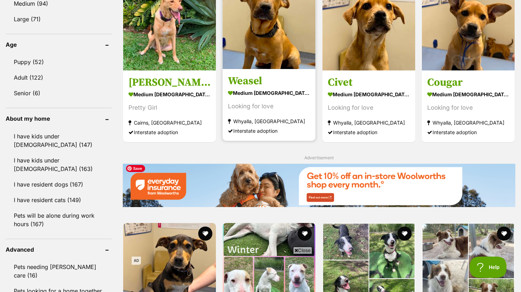
scroll to position [887, 0]
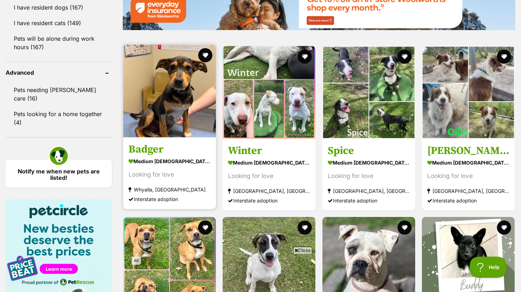
click at [164, 172] on div "Looking for love" at bounding box center [170, 175] width 82 height 10
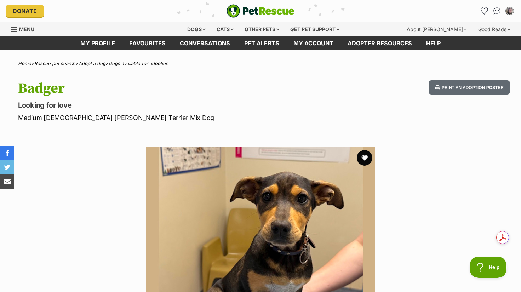
click at [364, 155] on button "favourite" at bounding box center [365, 158] width 16 height 16
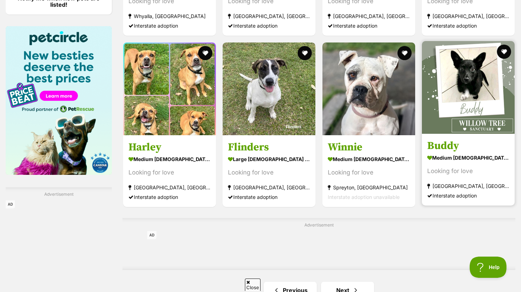
click at [451, 152] on strong "medium [DEMOGRAPHIC_DATA] Dog" at bounding box center [468, 157] width 82 height 10
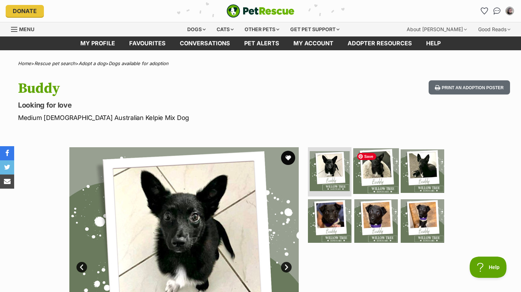
click at [376, 164] on img at bounding box center [376, 171] width 46 height 46
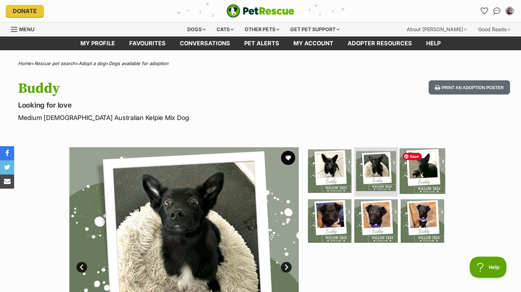
click at [417, 163] on img at bounding box center [423, 171] width 46 height 46
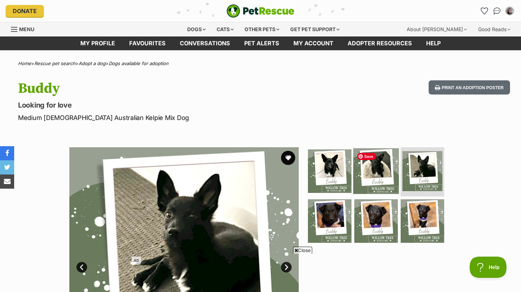
scroll to position [177, 0]
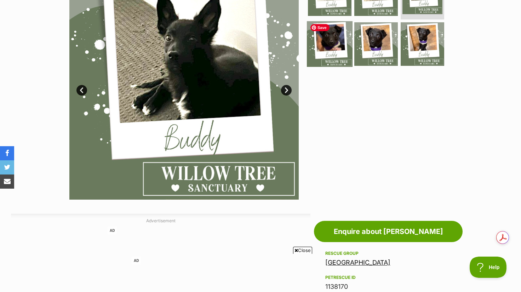
click at [331, 35] on img at bounding box center [330, 44] width 46 height 46
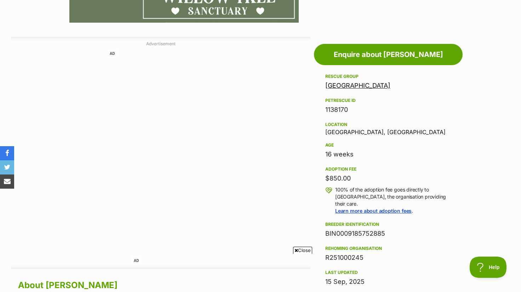
scroll to position [0, 0]
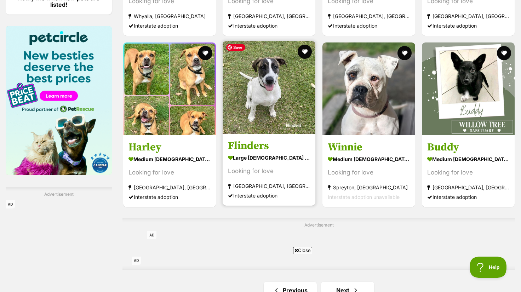
scroll to position [1238, 0]
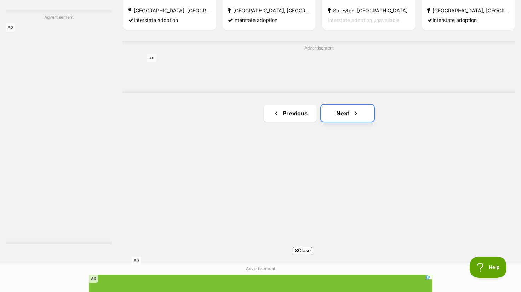
click at [346, 110] on link "Next" at bounding box center [347, 113] width 53 height 17
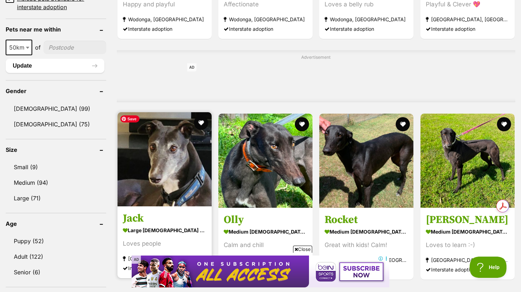
scroll to position [354, 0]
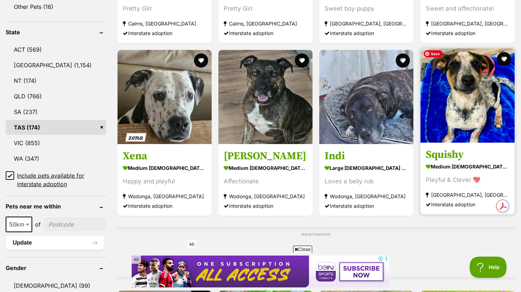
click at [470, 107] on img at bounding box center [468, 96] width 94 height 94
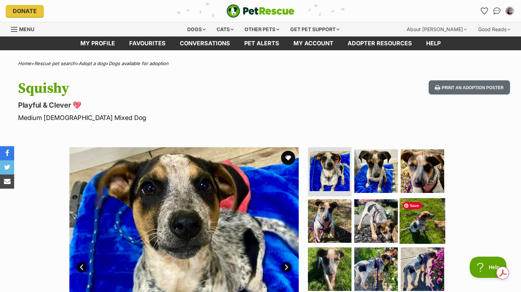
click at [417, 220] on img at bounding box center [423, 221] width 46 height 46
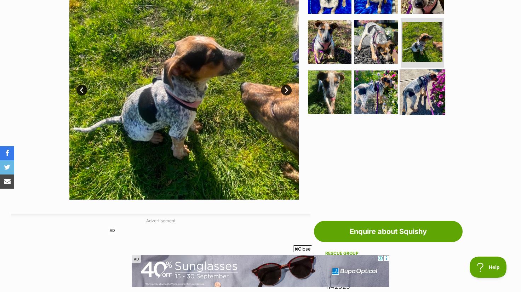
click at [414, 90] on img at bounding box center [423, 92] width 46 height 46
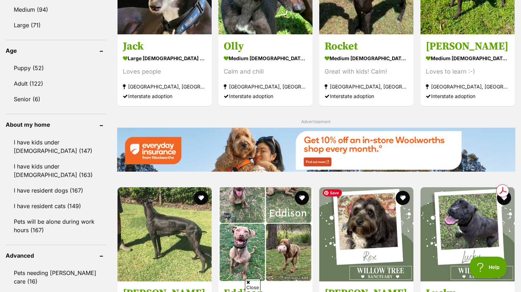
scroll to position [881, 0]
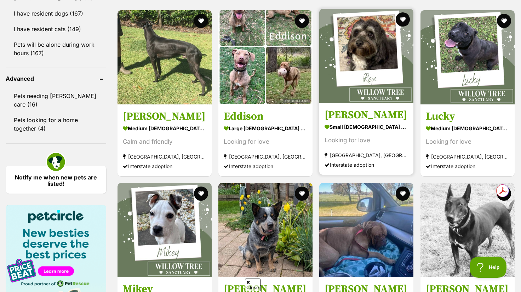
click at [358, 125] on strong "small [DEMOGRAPHIC_DATA] Dog" at bounding box center [367, 127] width 84 height 10
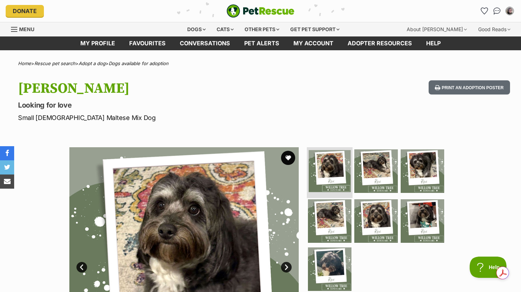
click at [333, 163] on img at bounding box center [330, 171] width 42 height 42
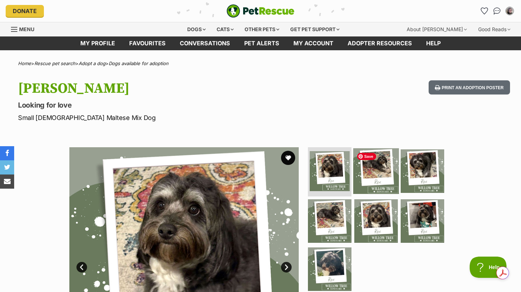
click at [373, 164] on img at bounding box center [376, 171] width 46 height 46
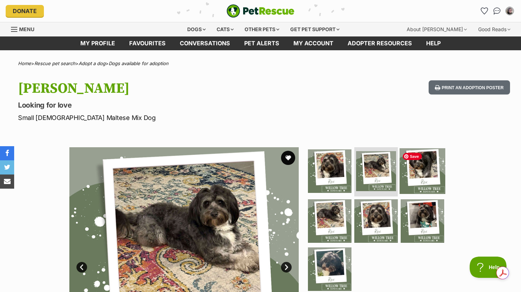
click at [429, 167] on img at bounding box center [423, 171] width 46 height 46
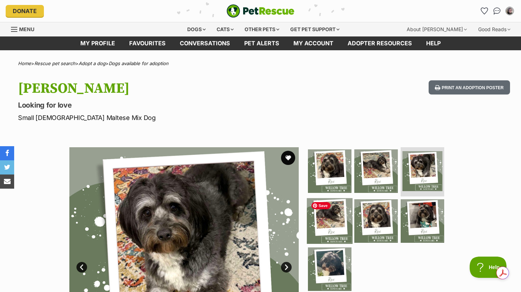
click at [328, 210] on img at bounding box center [330, 221] width 46 height 46
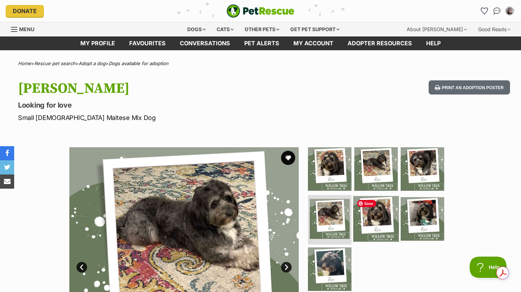
click at [369, 210] on img at bounding box center [376, 219] width 46 height 46
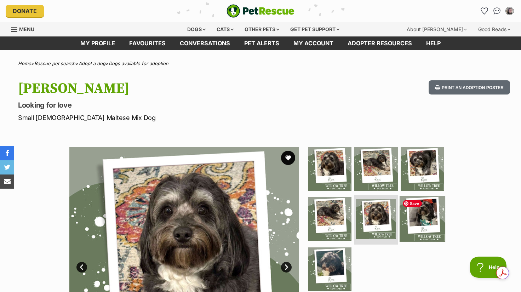
click at [417, 212] on img at bounding box center [423, 219] width 46 height 46
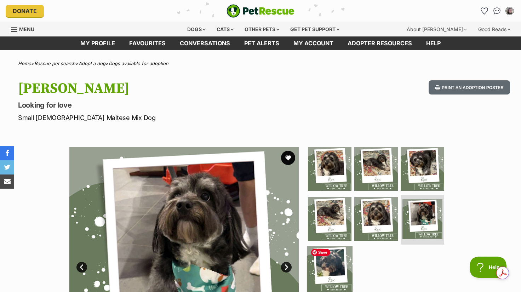
click at [330, 260] on img at bounding box center [330, 269] width 46 height 46
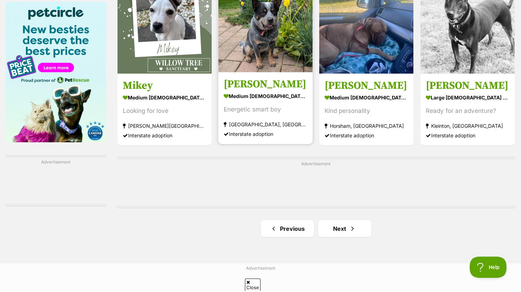
scroll to position [1058, 0]
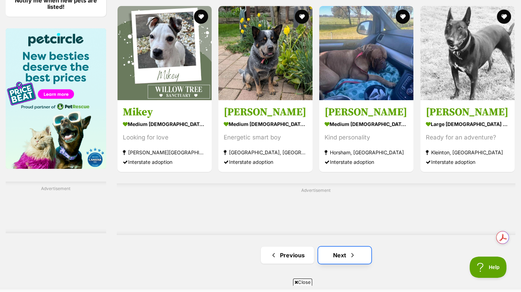
click at [333, 249] on link "Next" at bounding box center [344, 255] width 53 height 17
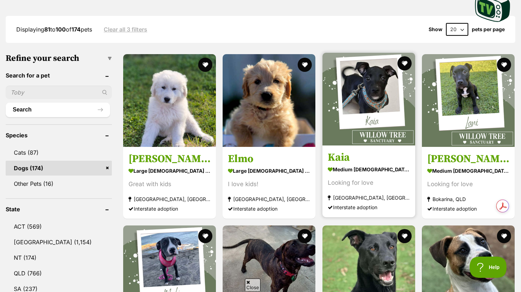
click at [363, 166] on strong "medium female Dog" at bounding box center [369, 169] width 82 height 10
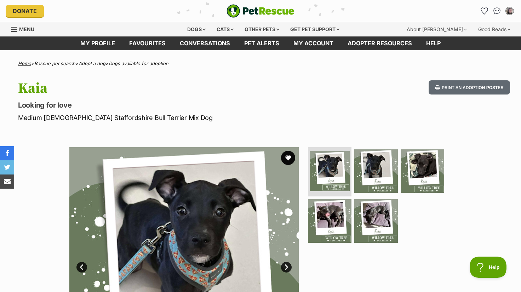
drag, startPoint x: 25, startPoint y: 63, endPoint x: 42, endPoint y: 66, distance: 17.2
click at [25, 63] on link "Home" at bounding box center [24, 64] width 13 height 6
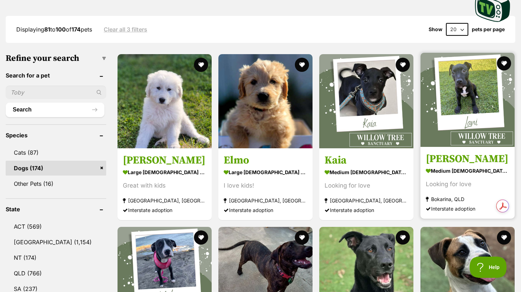
click at [445, 169] on strong "medium female Dog" at bounding box center [468, 171] width 84 height 10
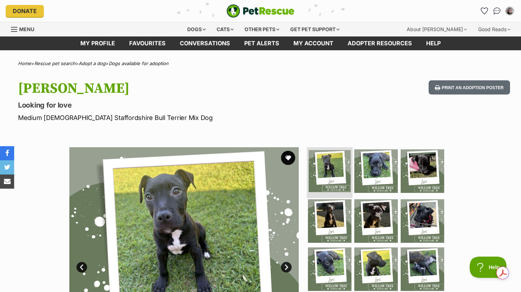
click at [337, 169] on img at bounding box center [330, 171] width 42 height 42
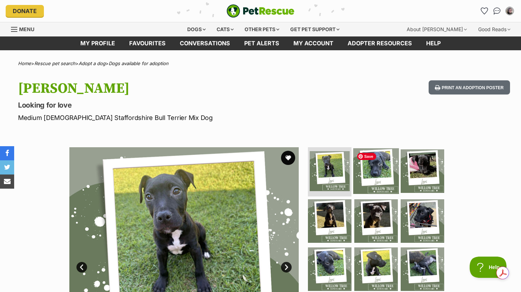
click at [377, 169] on img at bounding box center [376, 171] width 46 height 46
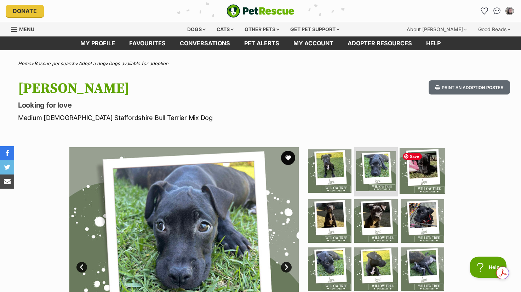
click at [428, 169] on img at bounding box center [423, 171] width 46 height 46
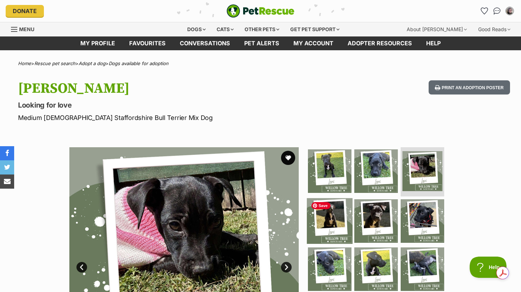
click at [330, 215] on img at bounding box center [330, 221] width 46 height 46
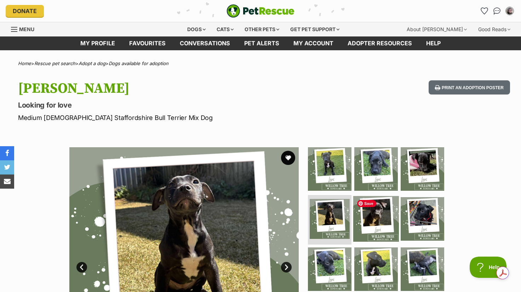
scroll to position [177, 0]
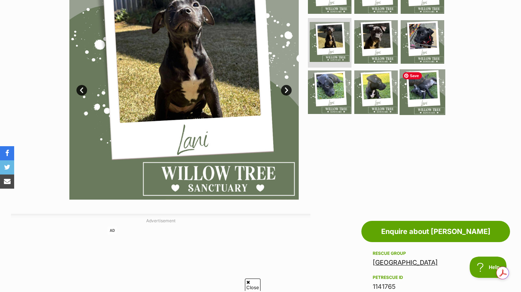
click at [419, 87] on img at bounding box center [423, 92] width 46 height 46
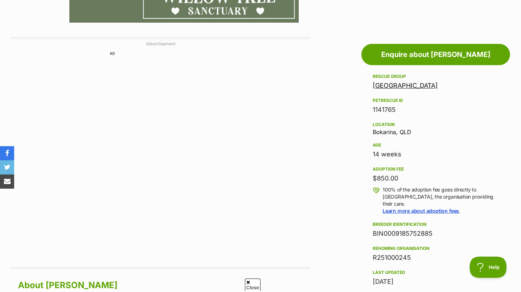
scroll to position [0, 0]
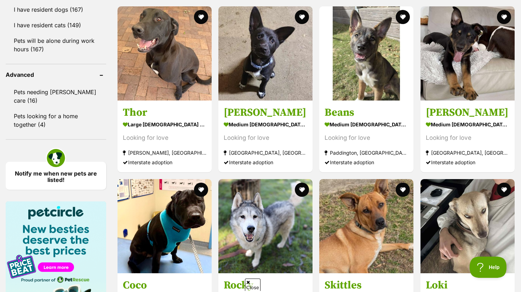
scroll to position [1062, 0]
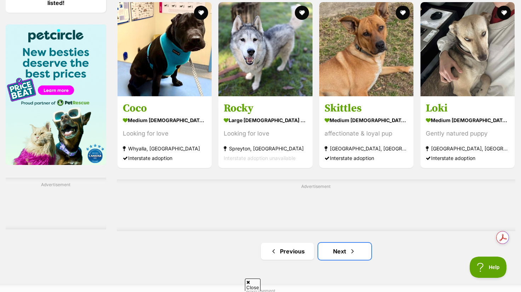
drag, startPoint x: 339, startPoint y: 248, endPoint x: 332, endPoint y: 233, distance: 16.8
click at [339, 248] on link "Next" at bounding box center [344, 251] width 53 height 17
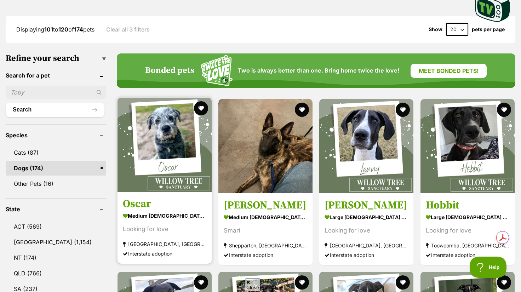
click at [146, 211] on strong "medium [DEMOGRAPHIC_DATA] Dog" at bounding box center [165, 216] width 84 height 10
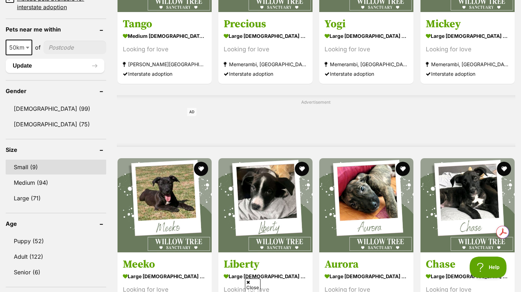
click at [23, 163] on link "Small (9)" at bounding box center [56, 167] width 101 height 15
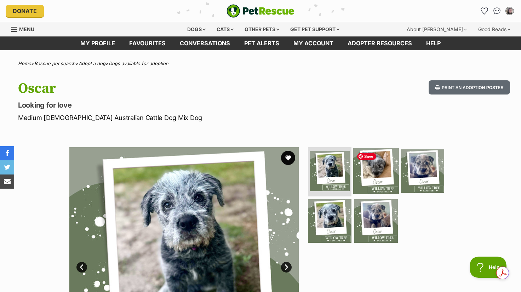
click at [371, 168] on img at bounding box center [376, 171] width 46 height 46
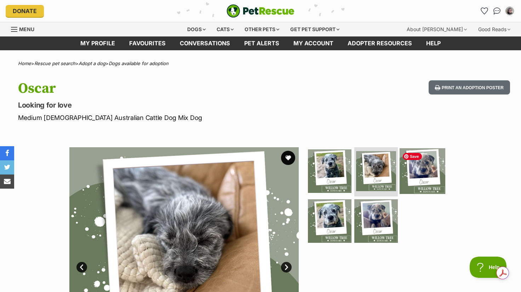
click at [420, 168] on img at bounding box center [423, 171] width 46 height 46
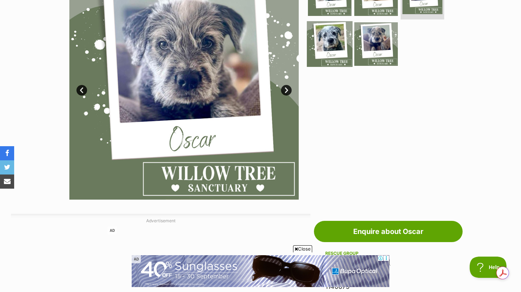
scroll to position [354, 0]
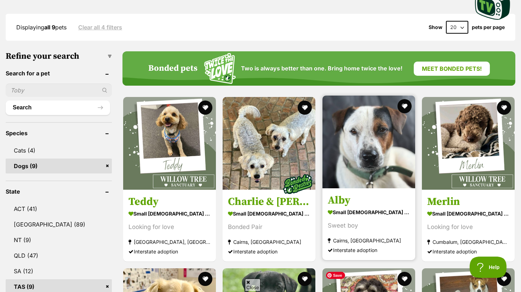
scroll to position [356, 0]
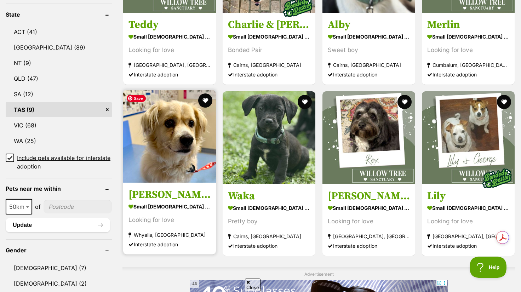
click at [165, 156] on img at bounding box center [169, 136] width 93 height 93
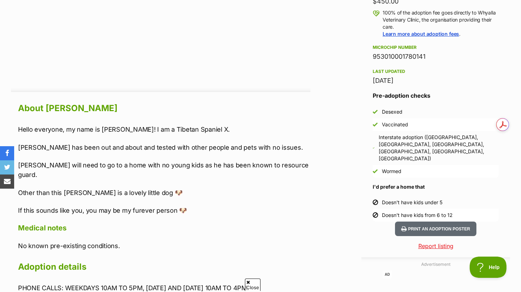
scroll to position [354, 0]
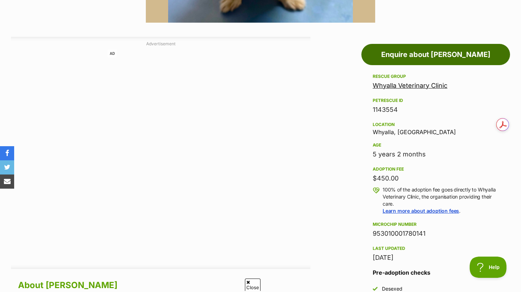
click at [420, 55] on link "Enquire about Otto" at bounding box center [436, 54] width 149 height 21
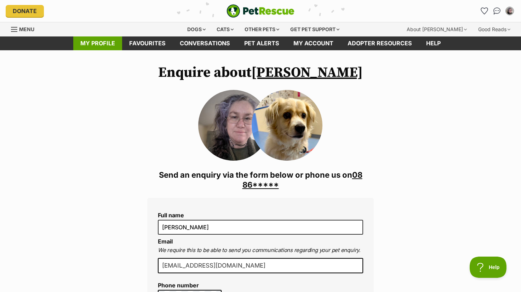
click at [97, 41] on link "My profile" at bounding box center [97, 43] width 49 height 14
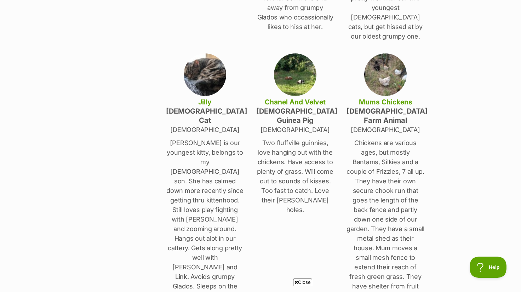
scroll to position [708, 0]
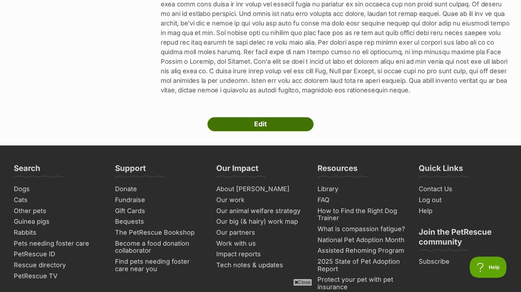
click at [260, 117] on link "Edit" at bounding box center [260, 124] width 106 height 14
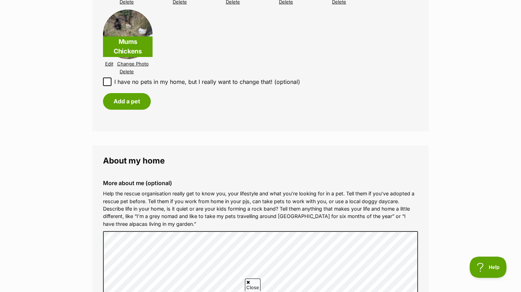
scroll to position [1239, 0]
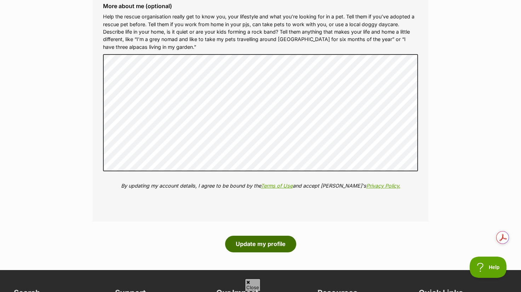
click at [250, 237] on button "Update my profile" at bounding box center [260, 244] width 71 height 16
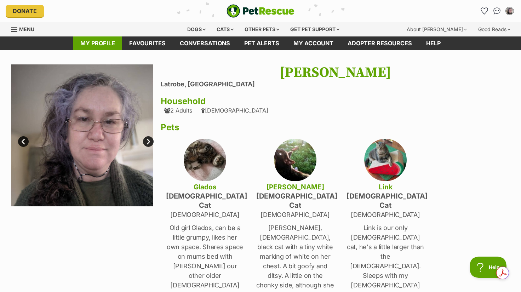
click at [98, 42] on link "My profile" at bounding box center [97, 43] width 49 height 14
click at [194, 28] on div "Dogs" at bounding box center [196, 29] width 28 height 14
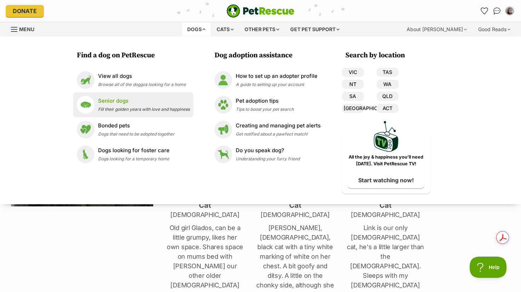
click at [136, 102] on p "Senior dogs" at bounding box center [144, 101] width 92 height 8
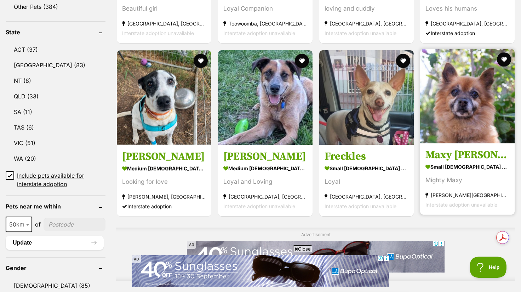
click at [455, 153] on h3 "Maxy [PERSON_NAME]" at bounding box center [468, 154] width 84 height 13
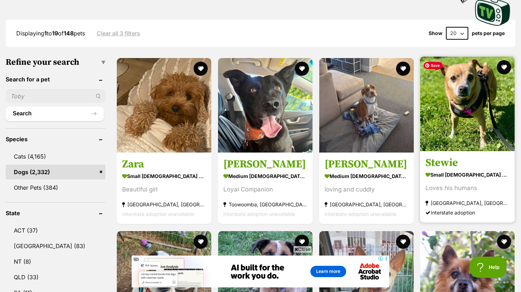
click at [465, 116] on img at bounding box center [467, 104] width 95 height 95
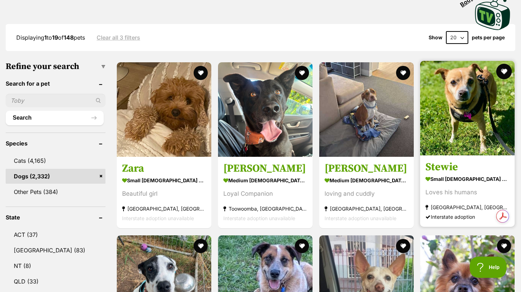
click at [506, 70] on button "favourite" at bounding box center [504, 72] width 16 height 16
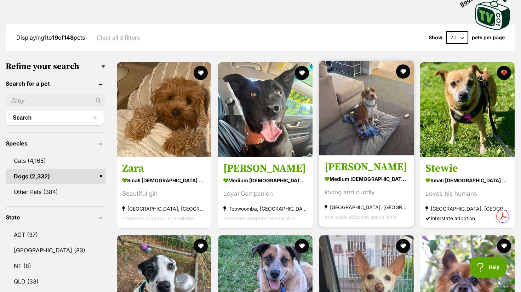
scroll to position [346, 0]
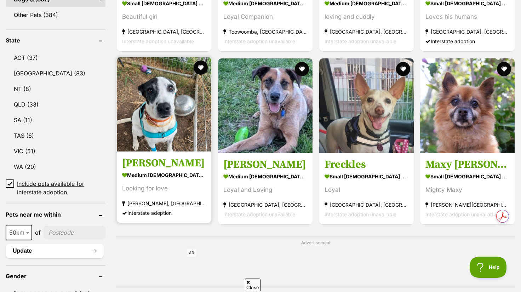
click at [140, 168] on h3 "[PERSON_NAME]" at bounding box center [164, 163] width 84 height 13
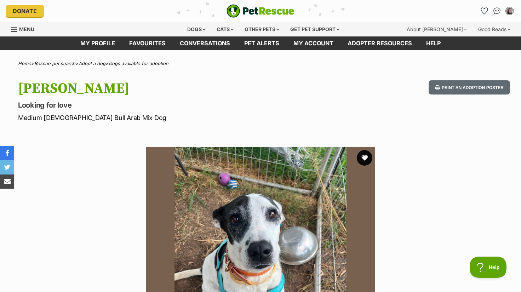
click at [366, 157] on button "favourite" at bounding box center [365, 158] width 16 height 16
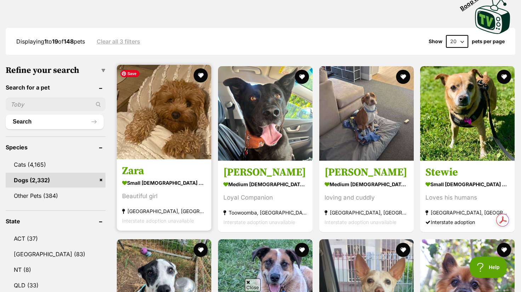
click at [175, 126] on img at bounding box center [164, 112] width 95 height 95
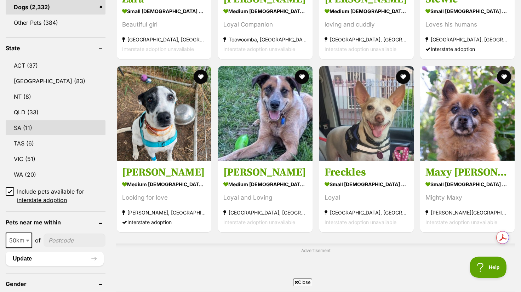
scroll to position [161, 0]
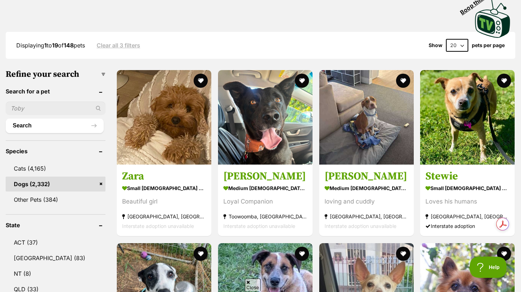
click at [50, 182] on link "Dogs (2,332)" at bounding box center [56, 184] width 100 height 15
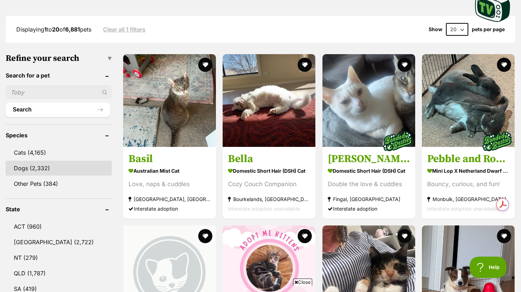
click at [67, 164] on link "Dogs (2,332)" at bounding box center [59, 168] width 106 height 15
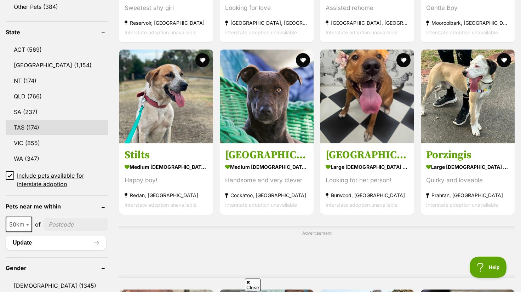
click at [52, 124] on link "TAS (174)" at bounding box center [57, 127] width 102 height 15
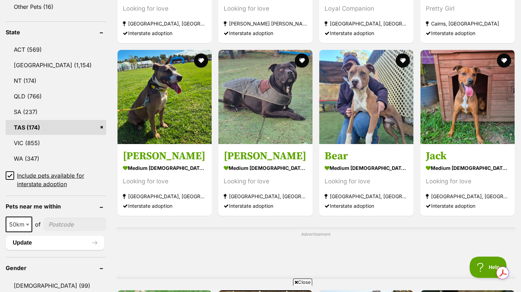
scroll to position [531, 0]
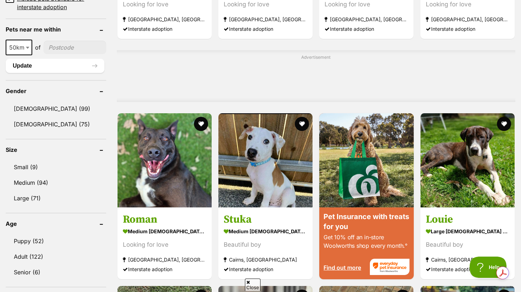
click at [57, 180] on link "Medium (94)" at bounding box center [56, 182] width 101 height 15
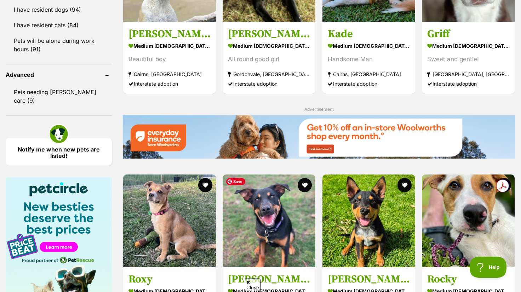
scroll to position [1062, 0]
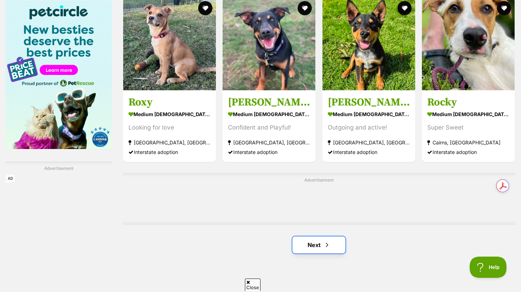
click at [310, 245] on link "Next" at bounding box center [318, 245] width 53 height 17
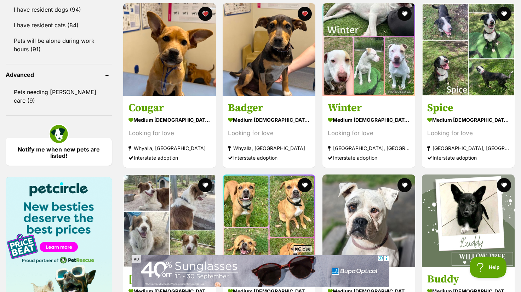
scroll to position [1062, 0]
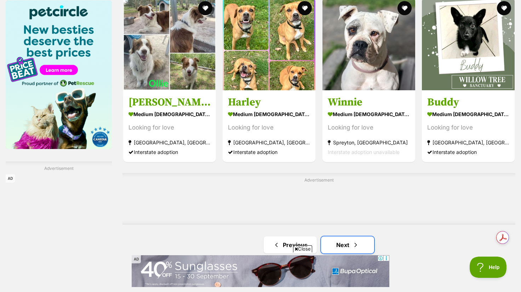
click at [350, 247] on link "Next" at bounding box center [347, 245] width 53 height 17
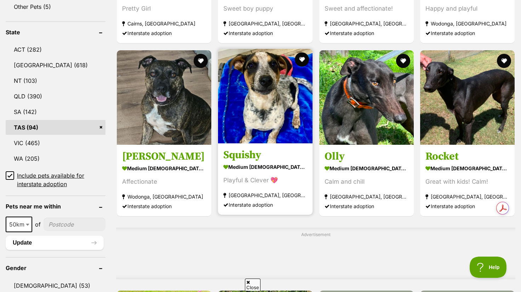
click at [244, 158] on h3 "Squishy" at bounding box center [265, 154] width 84 height 13
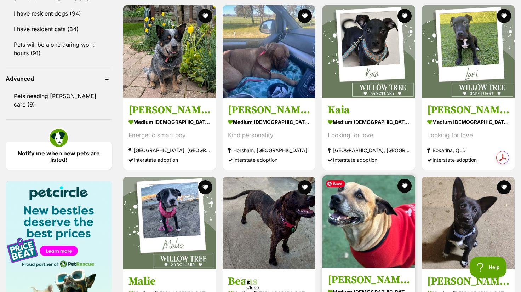
scroll to position [1058, 0]
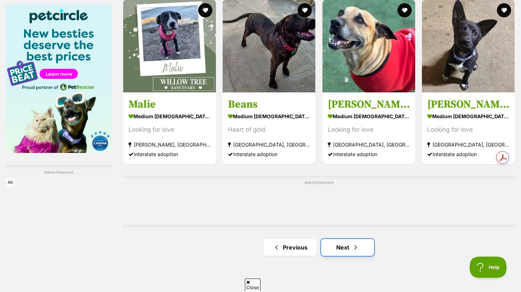
click at [342, 250] on link "Next" at bounding box center [347, 247] width 53 height 17
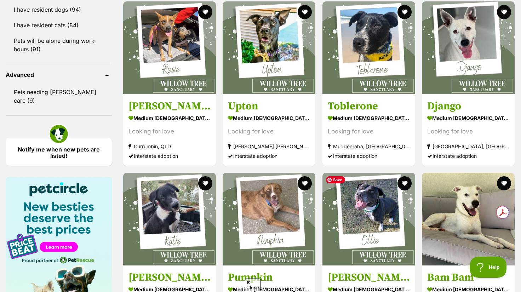
scroll to position [1062, 0]
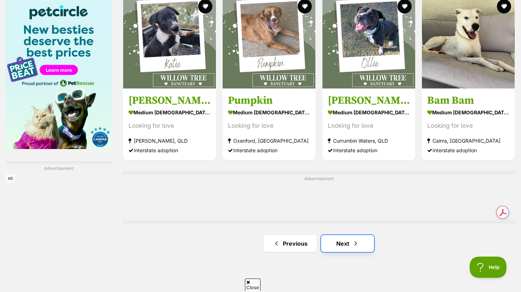
click at [344, 240] on link "Next" at bounding box center [347, 243] width 53 height 17
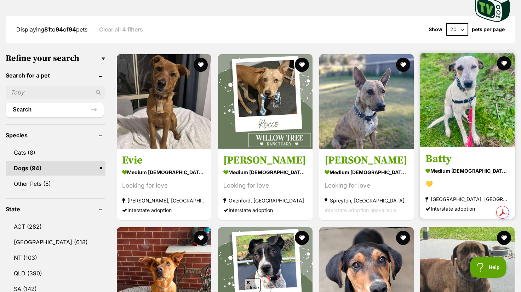
scroll to position [354, 0]
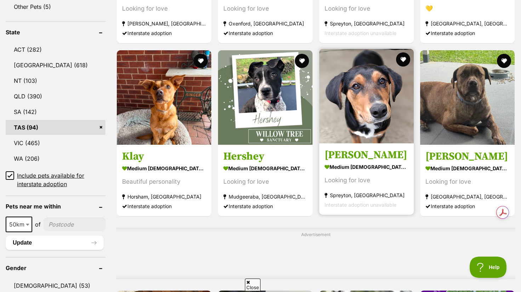
click at [342, 173] on section "medium [DEMOGRAPHIC_DATA] Dog Looking for love [GEOGRAPHIC_DATA], [GEOGRAPHIC_D…" at bounding box center [367, 186] width 84 height 48
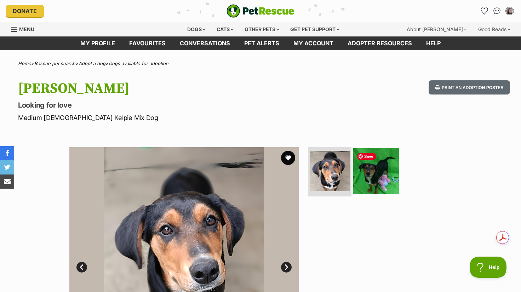
click at [366, 172] on img at bounding box center [376, 171] width 46 height 46
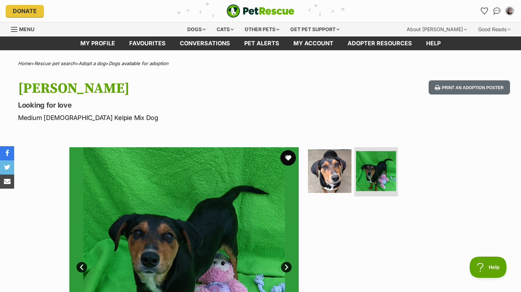
click at [286, 157] on button "favourite" at bounding box center [288, 158] width 16 height 16
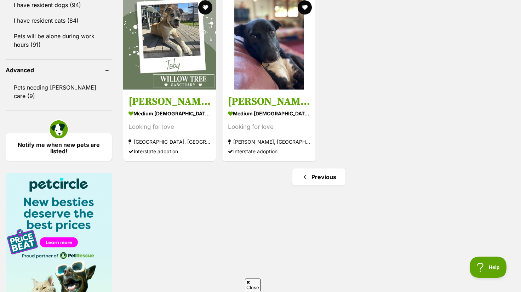
scroll to position [881, 0]
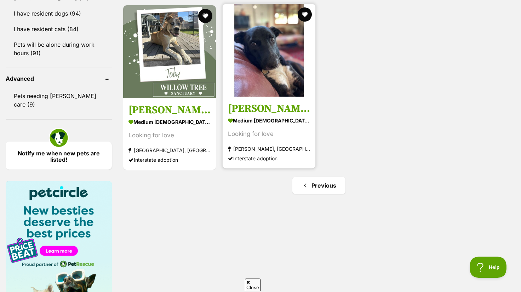
click at [263, 110] on h3 "[PERSON_NAME]" at bounding box center [269, 108] width 82 height 13
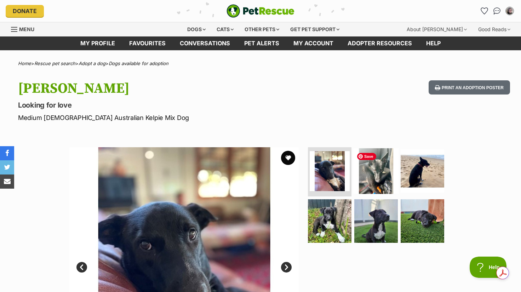
click at [371, 178] on img at bounding box center [376, 171] width 46 height 46
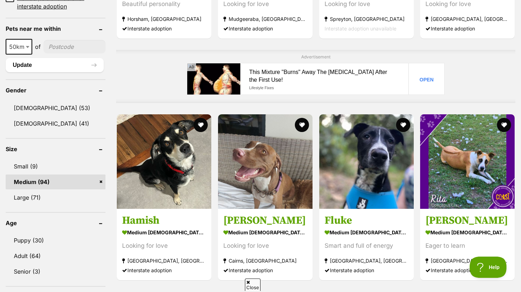
scroll to position [355, 0]
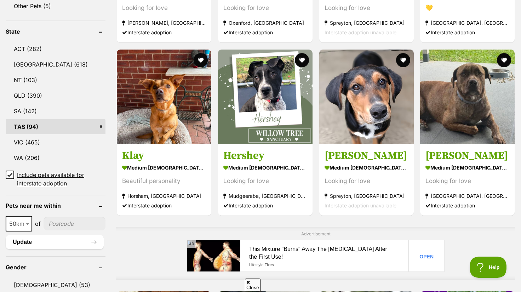
click at [30, 126] on link "TAS (94)" at bounding box center [56, 126] width 100 height 15
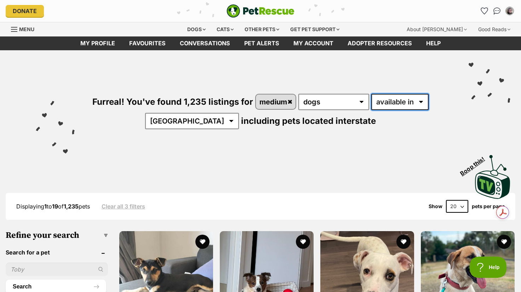
click at [423, 102] on select "available in located in" at bounding box center [399, 102] width 57 height 16
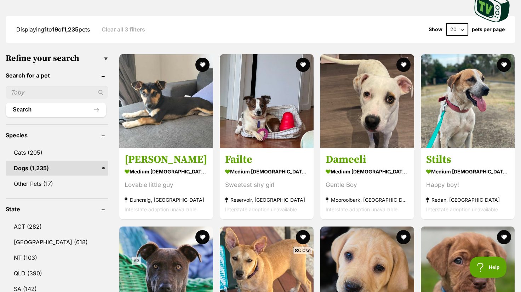
scroll to position [354, 0]
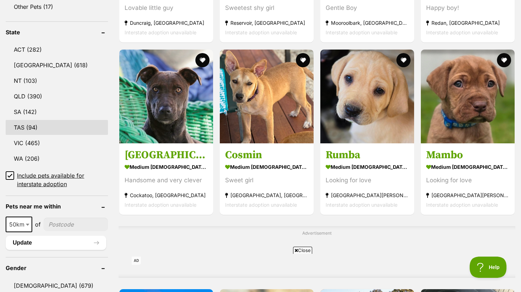
click at [38, 125] on link "TAS (94)" at bounding box center [57, 127] width 102 height 15
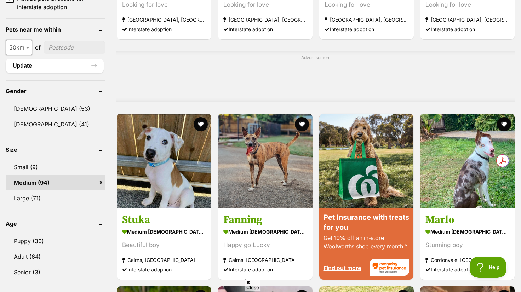
scroll to position [354, 0]
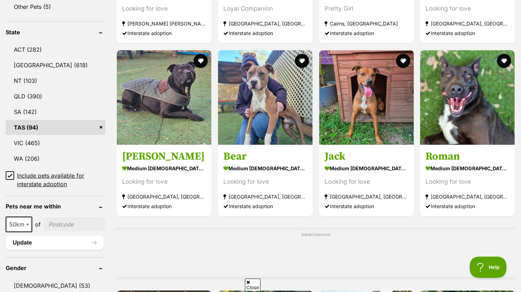
click at [10, 174] on icon at bounding box center [9, 175] width 5 height 5
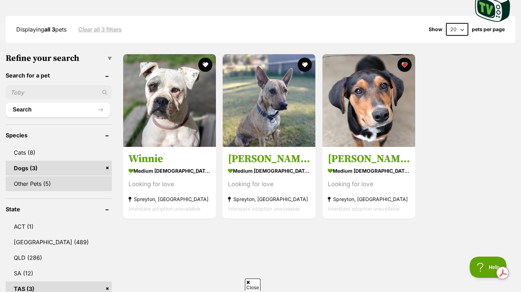
scroll to position [354, 0]
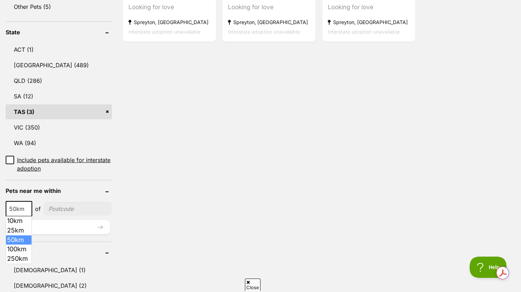
click at [27, 208] on b at bounding box center [28, 209] width 4 height 2
drag, startPoint x: 21, startPoint y: 248, endPoint x: 23, endPoint y: 244, distance: 4.0
select select "100"
click at [82, 209] on input"] "postcode" at bounding box center [79, 208] width 66 height 13
type input"] "7307"
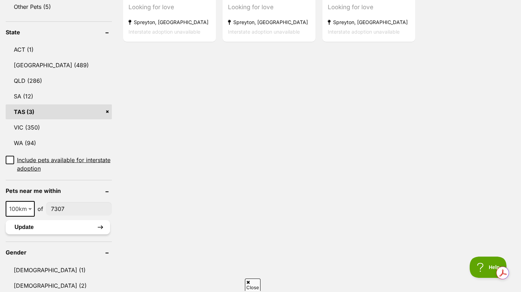
click at [94, 229] on button "Update" at bounding box center [58, 227] width 104 height 14
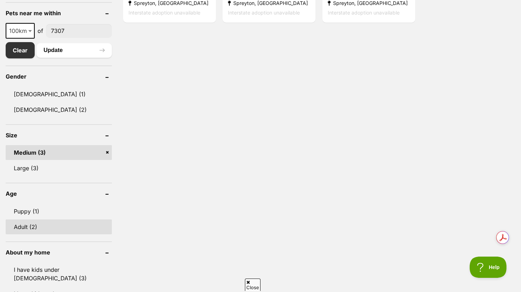
scroll to position [531, 0]
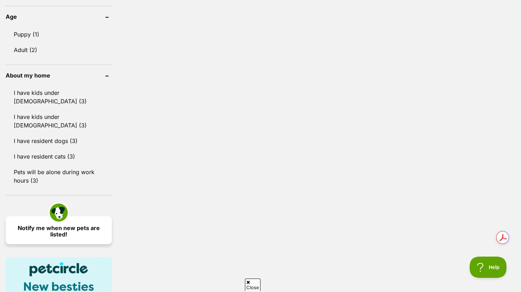
click at [75, 216] on link "Notify me when new pets are listed!" at bounding box center [59, 230] width 106 height 28
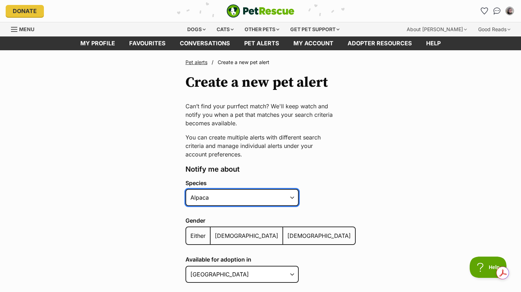
click at [290, 198] on select "Alpaca Bird Cat Chicken Cow Dog Donkey Duck Ferret Fish Goat Goose Guinea Fowl …" at bounding box center [242, 197] width 113 height 17
select select "1"
click at [186, 189] on select "Alpaca Bird Cat Chicken Cow Dog Donkey Duck Ferret Fish Goat Goose Guinea Fowl …" at bounding box center [242, 197] width 113 height 17
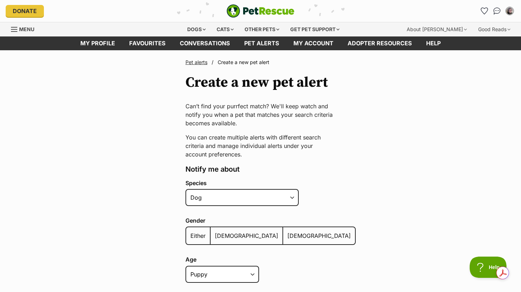
click at [198, 231] on label "Either" at bounding box center [198, 235] width 24 height 17
click at [190, 231] on input "Either" at bounding box center [190, 231] width 0 height 0
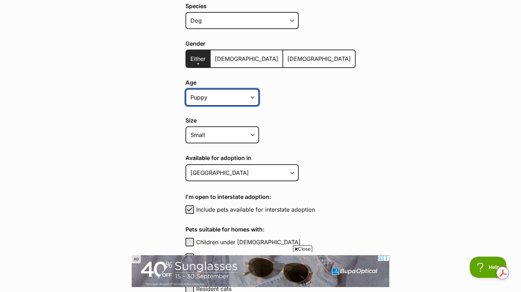
click at [254, 96] on select "Puppy Adult Senior All ages" at bounding box center [223, 97] width 74 height 17
select select "adult"
click at [186, 89] on select "Puppy Adult Senior All ages" at bounding box center [223, 97] width 74 height 17
click at [254, 96] on select "Puppy Adult Senior All ages" at bounding box center [223, 97] width 74 height 17
select select
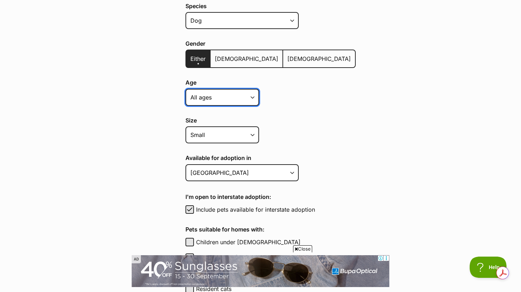
click at [186, 89] on select "Puppy Adult Senior All ages" at bounding box center [223, 97] width 74 height 17
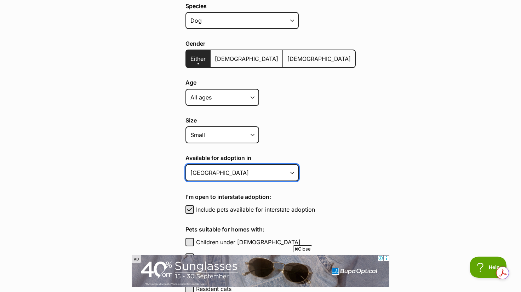
click at [290, 173] on select "[GEOGRAPHIC_DATA] [GEOGRAPHIC_DATA] [GEOGRAPHIC_DATA] [GEOGRAPHIC_DATA] [GEOGRA…" at bounding box center [242, 172] width 113 height 17
select select "8"
click at [186, 164] on select "[GEOGRAPHIC_DATA] [GEOGRAPHIC_DATA] [GEOGRAPHIC_DATA] [GEOGRAPHIC_DATA] [GEOGRA…" at bounding box center [242, 172] width 113 height 17
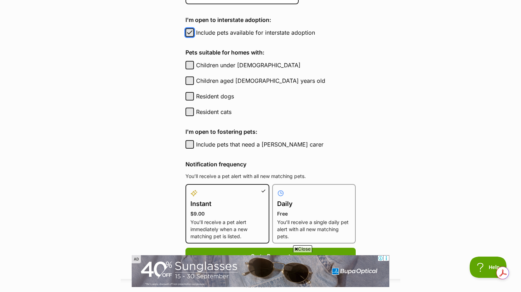
click at [187, 32] on span "button" at bounding box center [189, 32] width 7 height 8
checkbox input "false"
click at [189, 110] on button "Resident cats" at bounding box center [190, 112] width 8 height 8
checkbox input "true"
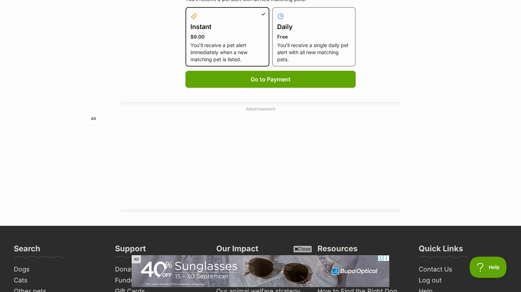
click at [295, 38] on p "Free" at bounding box center [314, 36] width 74 height 7
click at [277, 12] on input "Daily Free You’ll receive a single daily pet alert with all new matching pets." at bounding box center [277, 11] width 0 height 0
radio input "true"
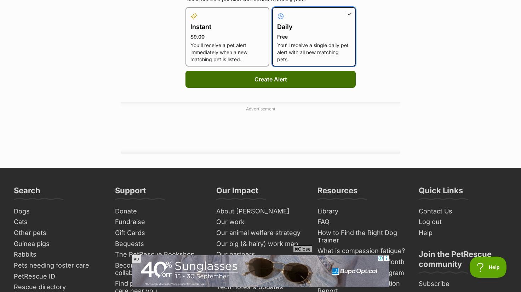
scroll to position [0, 0]
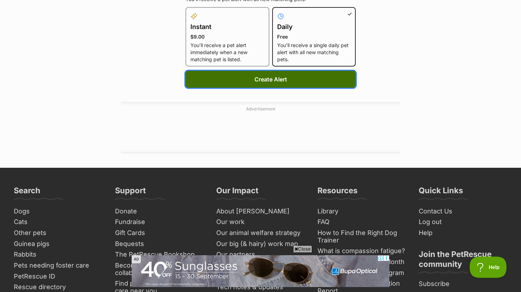
click at [306, 79] on button "Create Alert" at bounding box center [271, 79] width 170 height 17
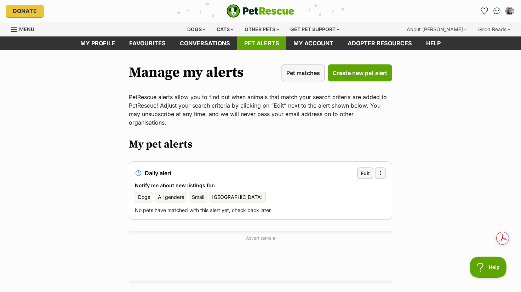
click at [262, 44] on link "Pet alerts" at bounding box center [261, 43] width 49 height 14
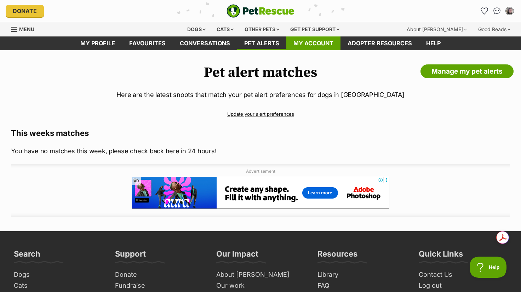
click at [308, 46] on link "My account" at bounding box center [313, 43] width 54 height 14
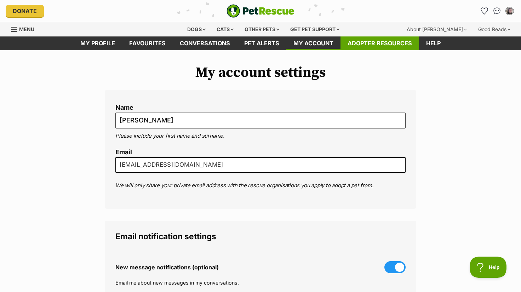
click at [388, 45] on link "Adopter resources" at bounding box center [380, 43] width 79 height 14
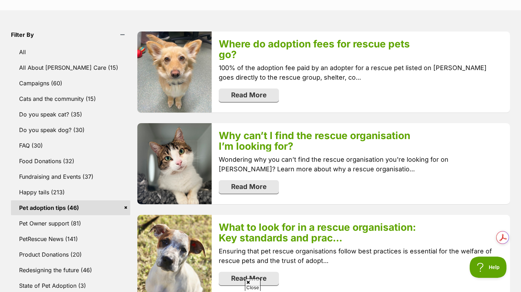
scroll to position [354, 0]
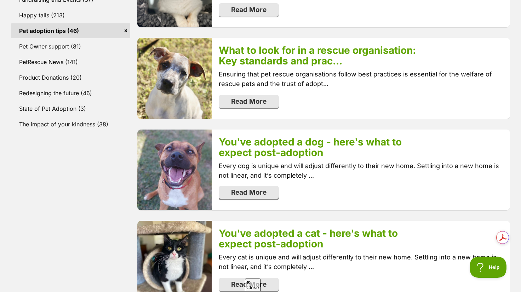
click at [262, 193] on link "Read More" at bounding box center [249, 192] width 60 height 13
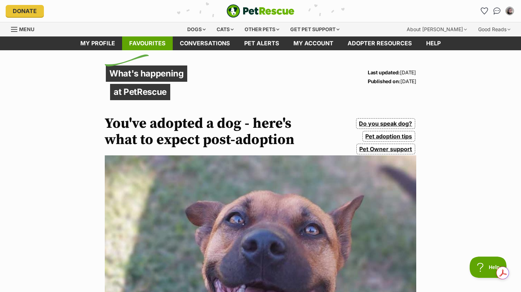
click at [144, 41] on link "Favourites" at bounding box center [147, 43] width 51 height 14
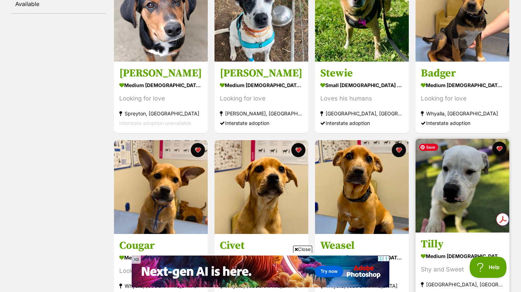
scroll to position [354, 0]
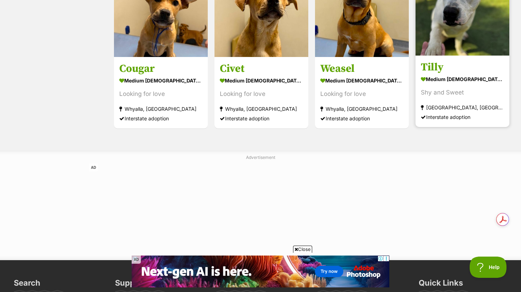
click at [445, 90] on div "Shy and Sweet" at bounding box center [462, 93] width 83 height 10
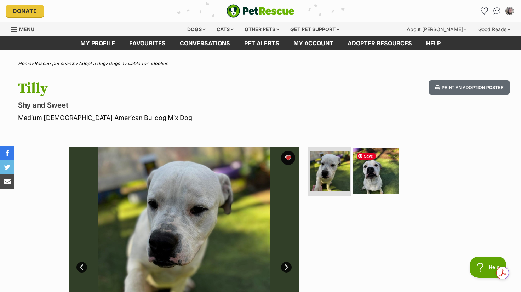
click at [378, 172] on img at bounding box center [376, 171] width 46 height 46
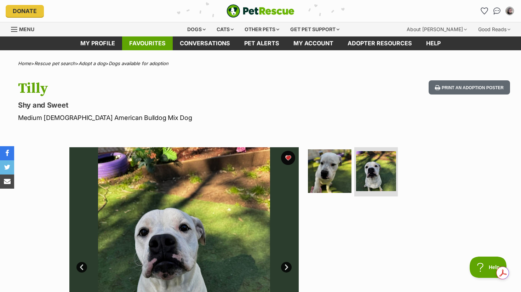
click at [151, 42] on link "Favourites" at bounding box center [147, 43] width 51 height 14
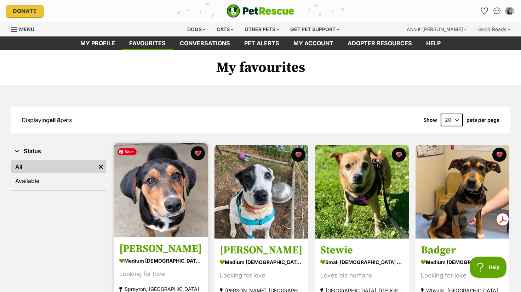
click at [158, 208] on img at bounding box center [161, 190] width 94 height 94
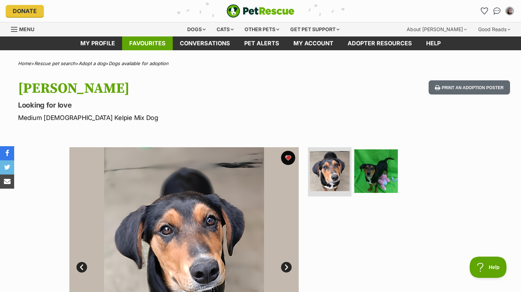
click at [154, 40] on link "Favourites" at bounding box center [147, 43] width 51 height 14
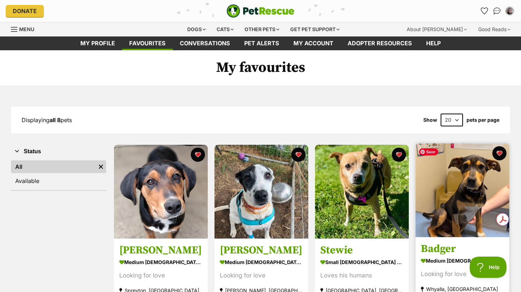
click at [449, 207] on img at bounding box center [463, 190] width 94 height 94
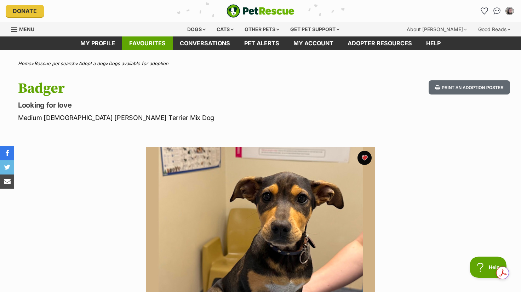
click at [148, 44] on link "Favourites" at bounding box center [147, 43] width 51 height 14
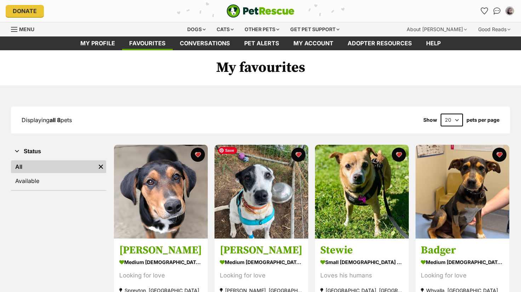
click at [261, 192] on img at bounding box center [262, 192] width 94 height 94
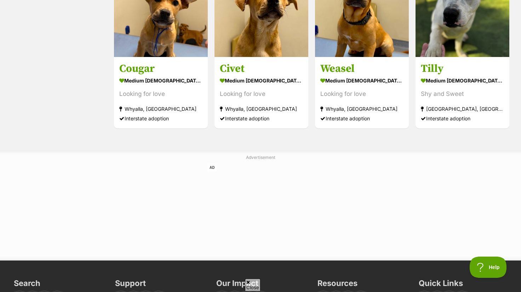
scroll to position [177, 0]
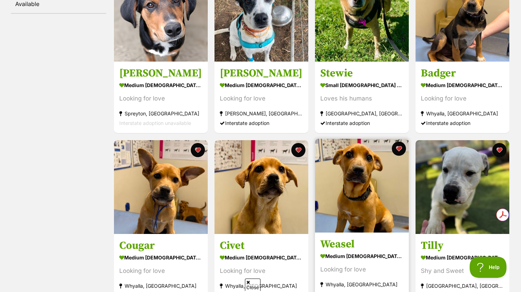
click at [370, 257] on div "medium female Dog" at bounding box center [361, 256] width 83 height 10
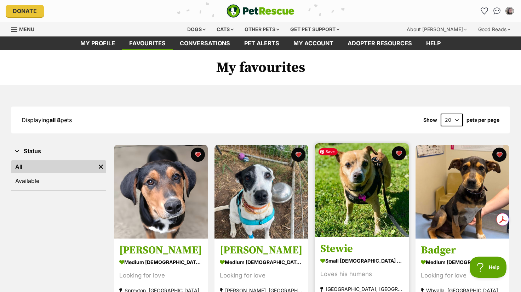
click at [374, 216] on img at bounding box center [362, 190] width 94 height 94
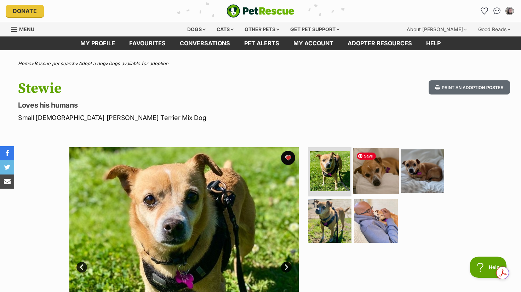
click at [378, 170] on img at bounding box center [376, 171] width 46 height 46
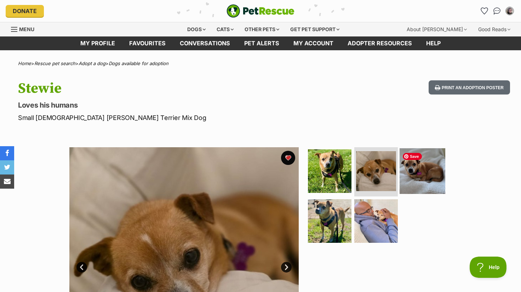
click at [416, 166] on img at bounding box center [423, 171] width 46 height 46
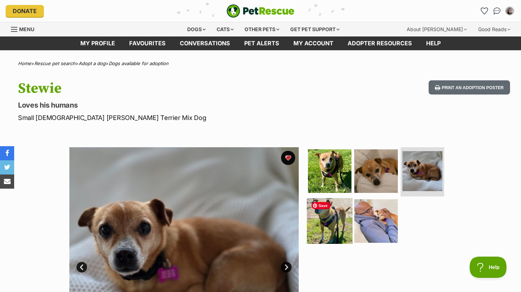
click at [334, 214] on img at bounding box center [330, 221] width 46 height 46
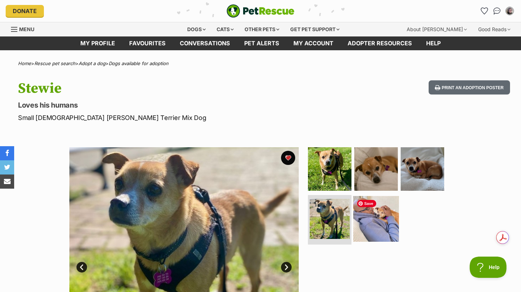
click at [376, 219] on img at bounding box center [376, 219] width 46 height 46
